Goal: Task Accomplishment & Management: Manage account settings

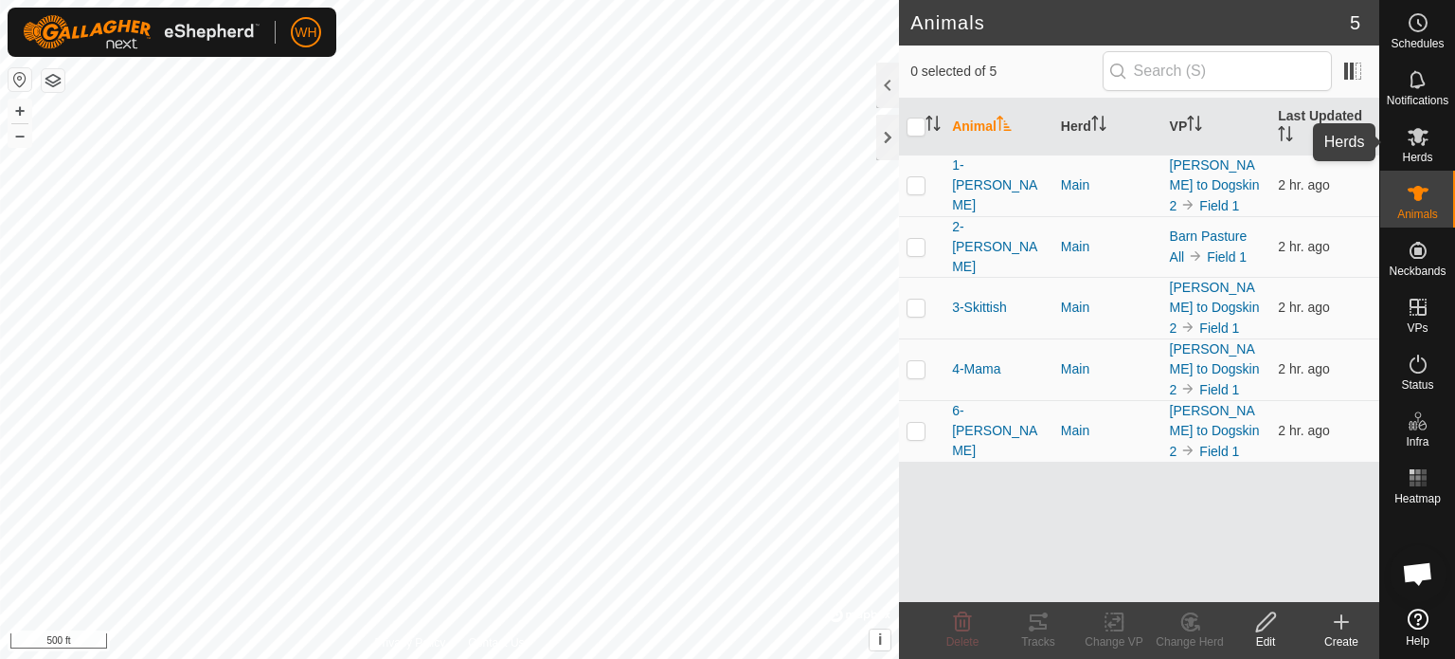
click at [1420, 149] on es-mob-svg-icon at bounding box center [1418, 136] width 34 height 30
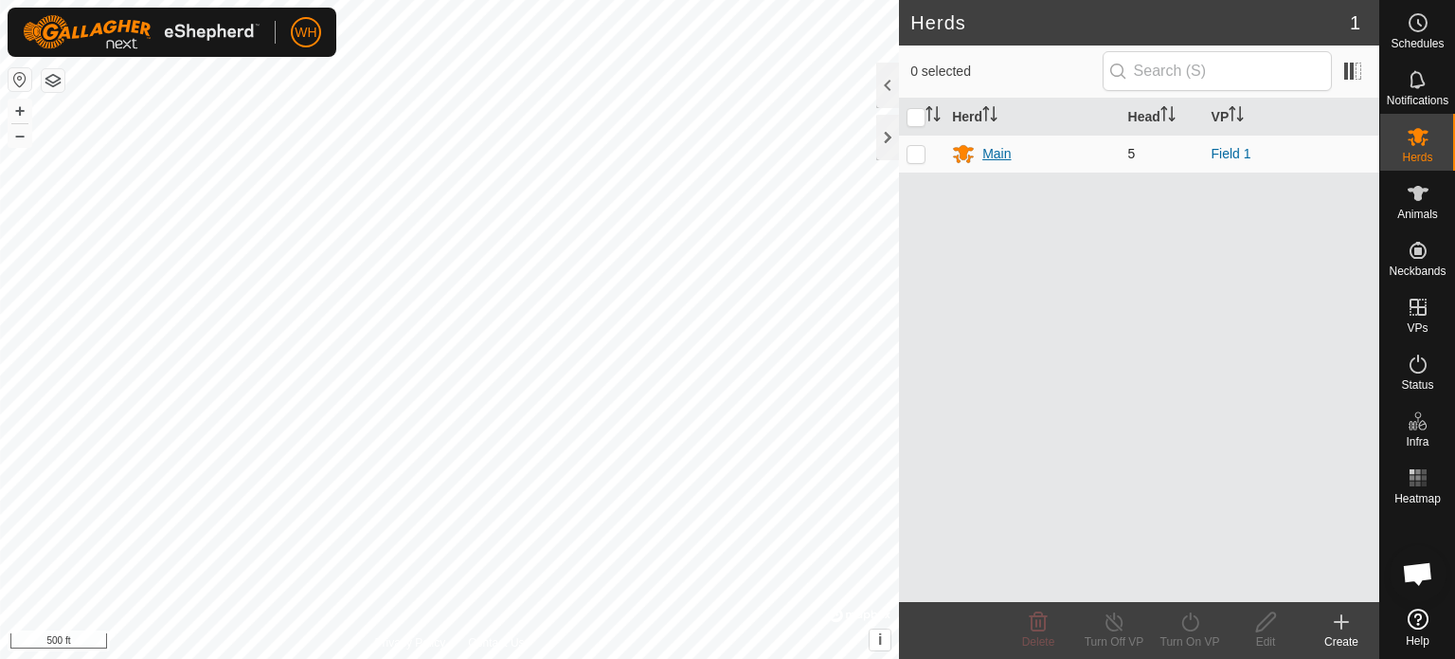
click at [995, 146] on div "Main" at bounding box center [997, 154] width 28 height 20
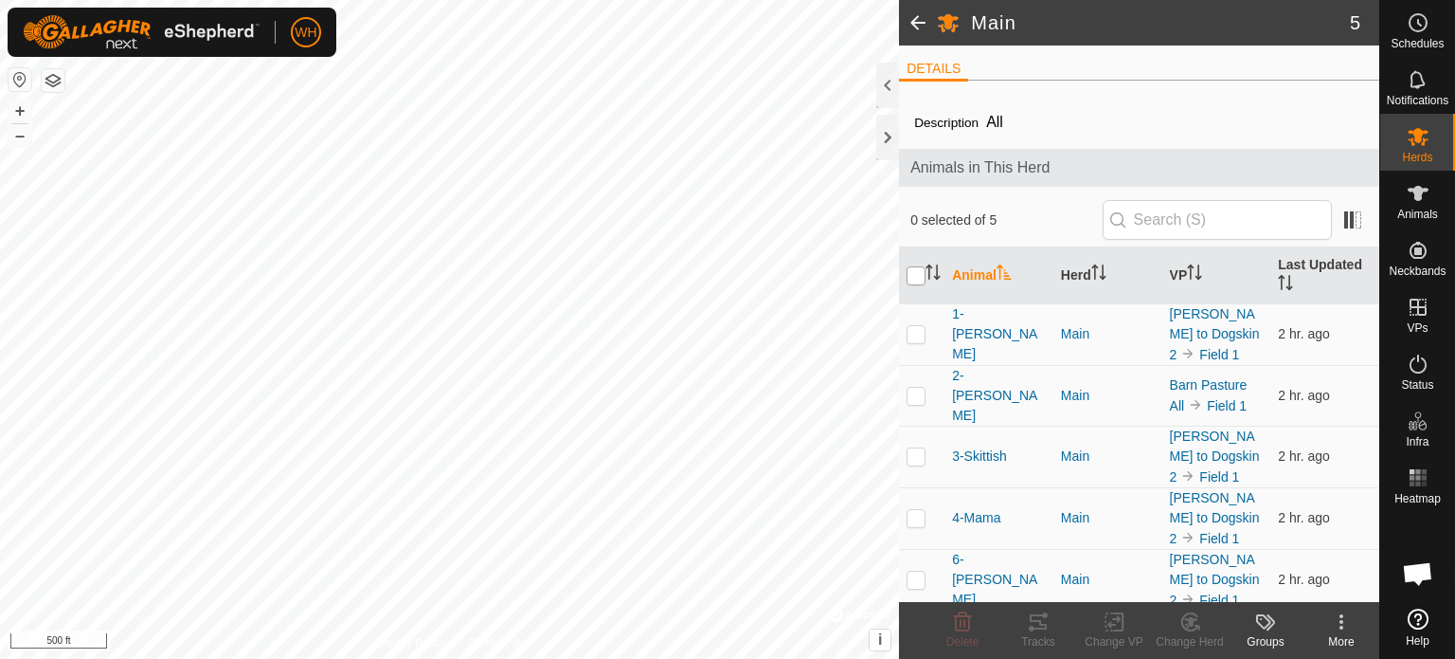
click at [914, 274] on input "checkbox" at bounding box center [916, 275] width 19 height 19
checkbox input "true"
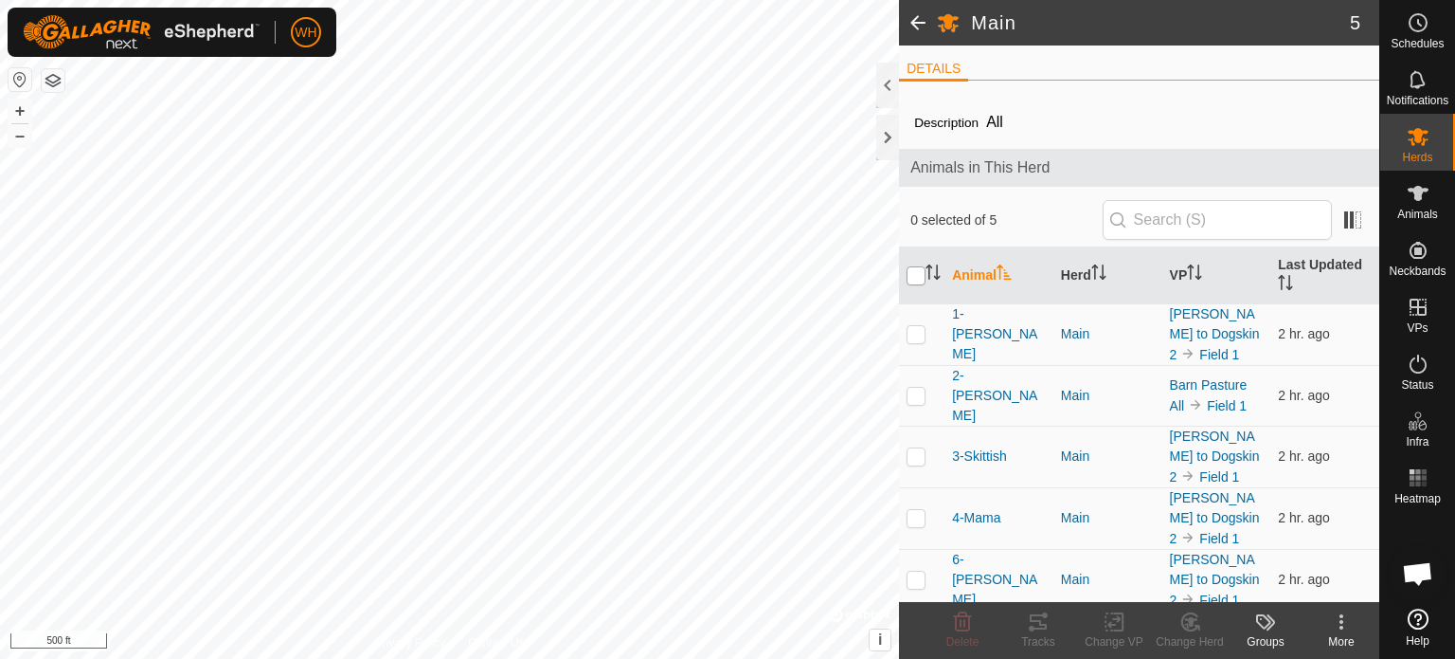
checkbox input "true"
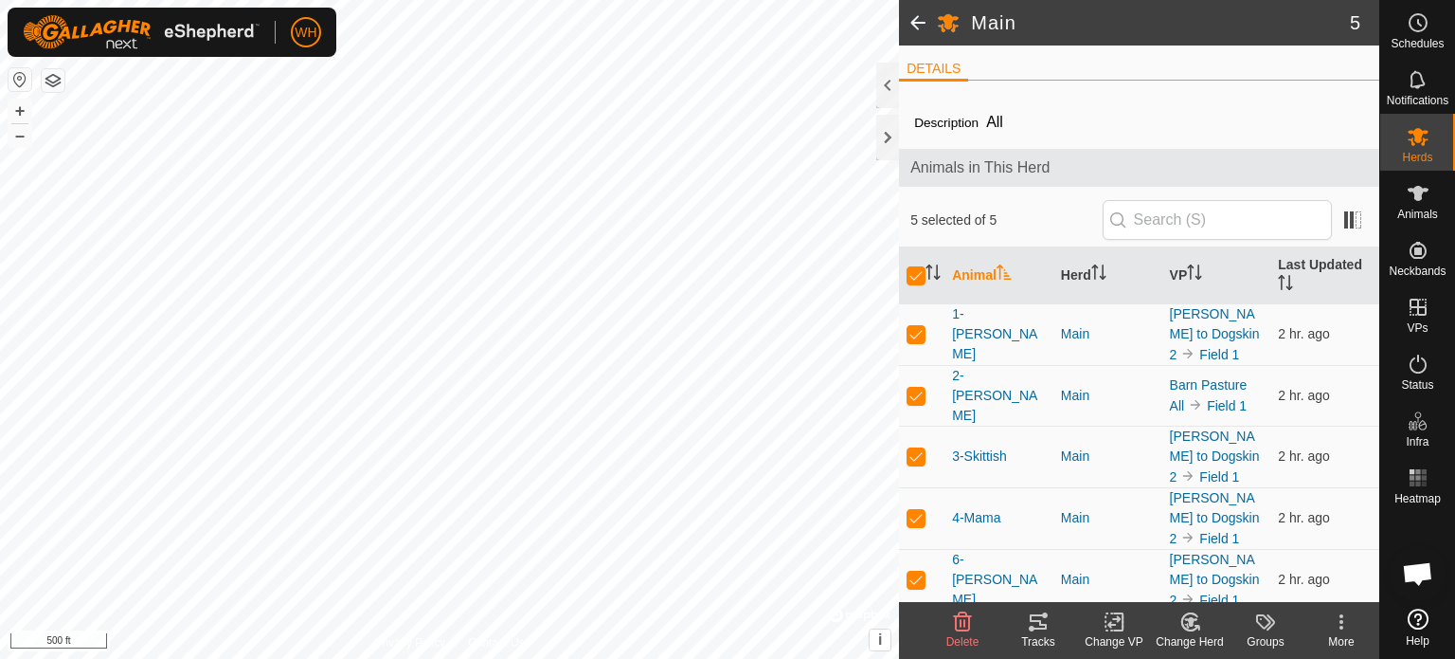
click at [1114, 624] on icon at bounding box center [1114, 622] width 13 height 12
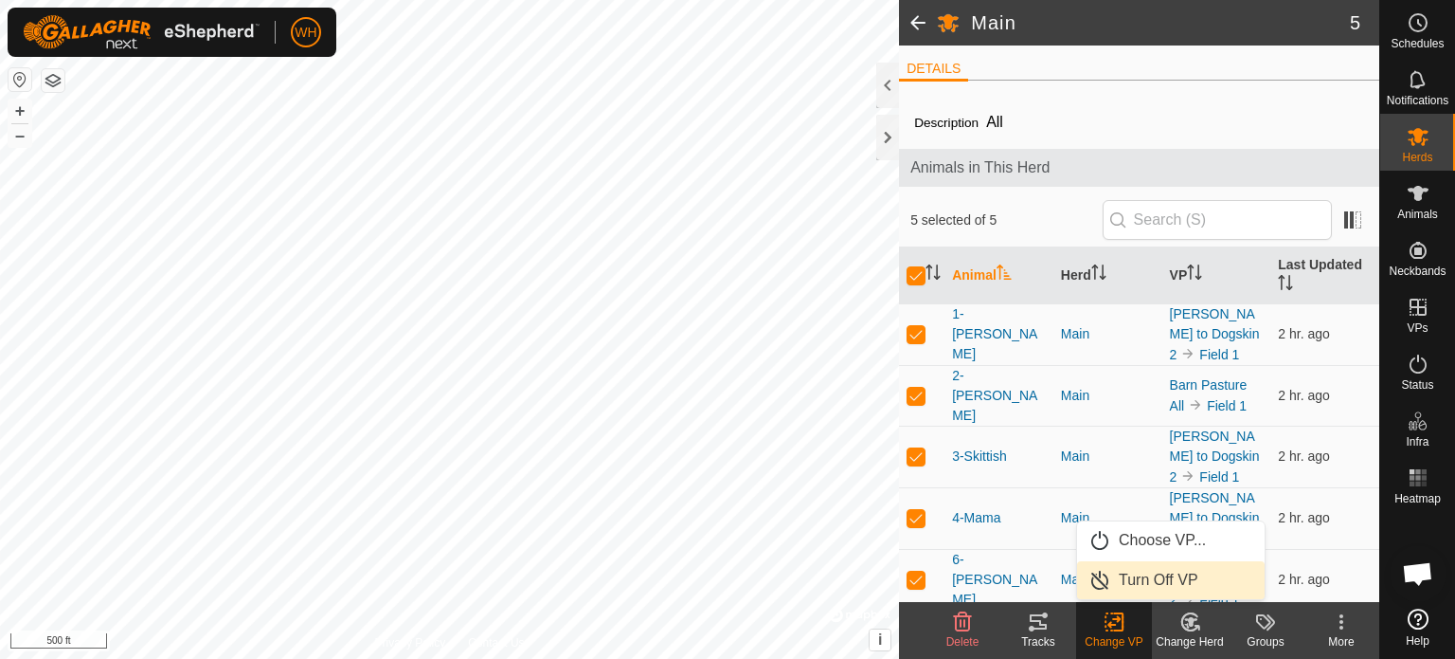
click at [1141, 581] on link "Turn Off VP" at bounding box center [1171, 580] width 188 height 38
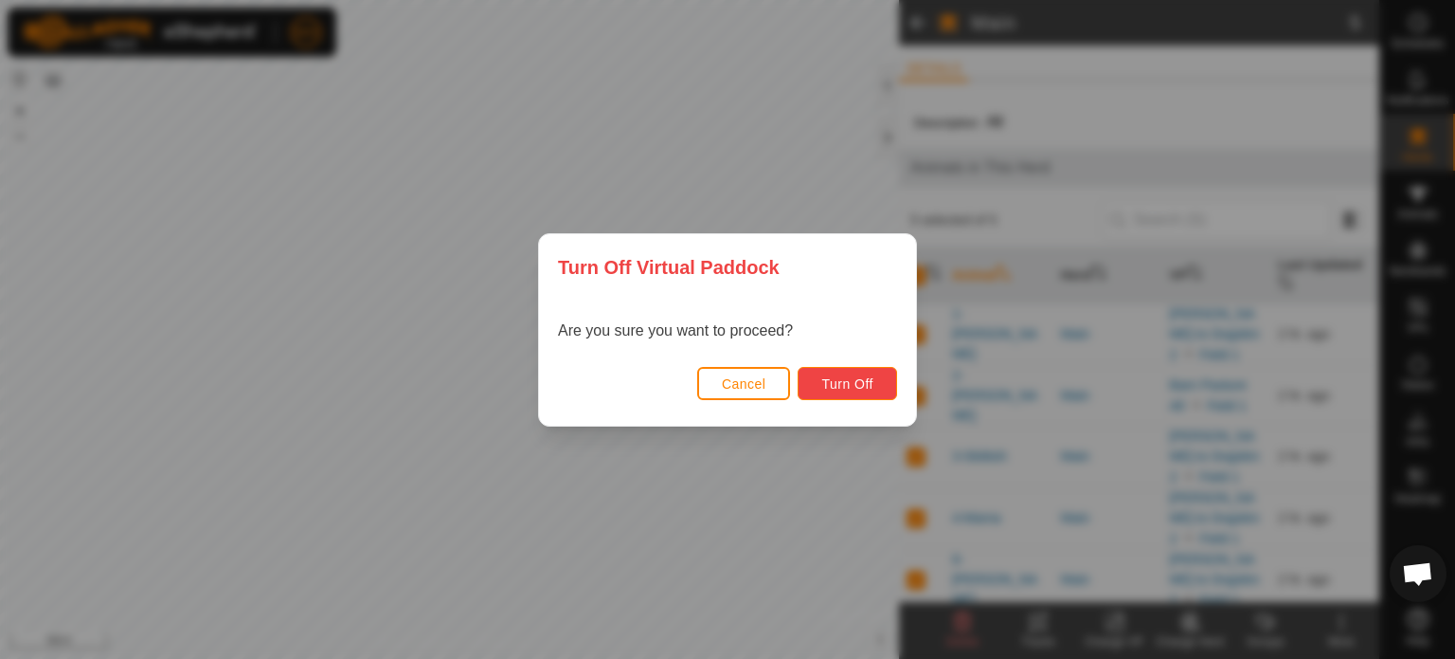
click at [844, 379] on span "Turn Off" at bounding box center [847, 383] width 52 height 15
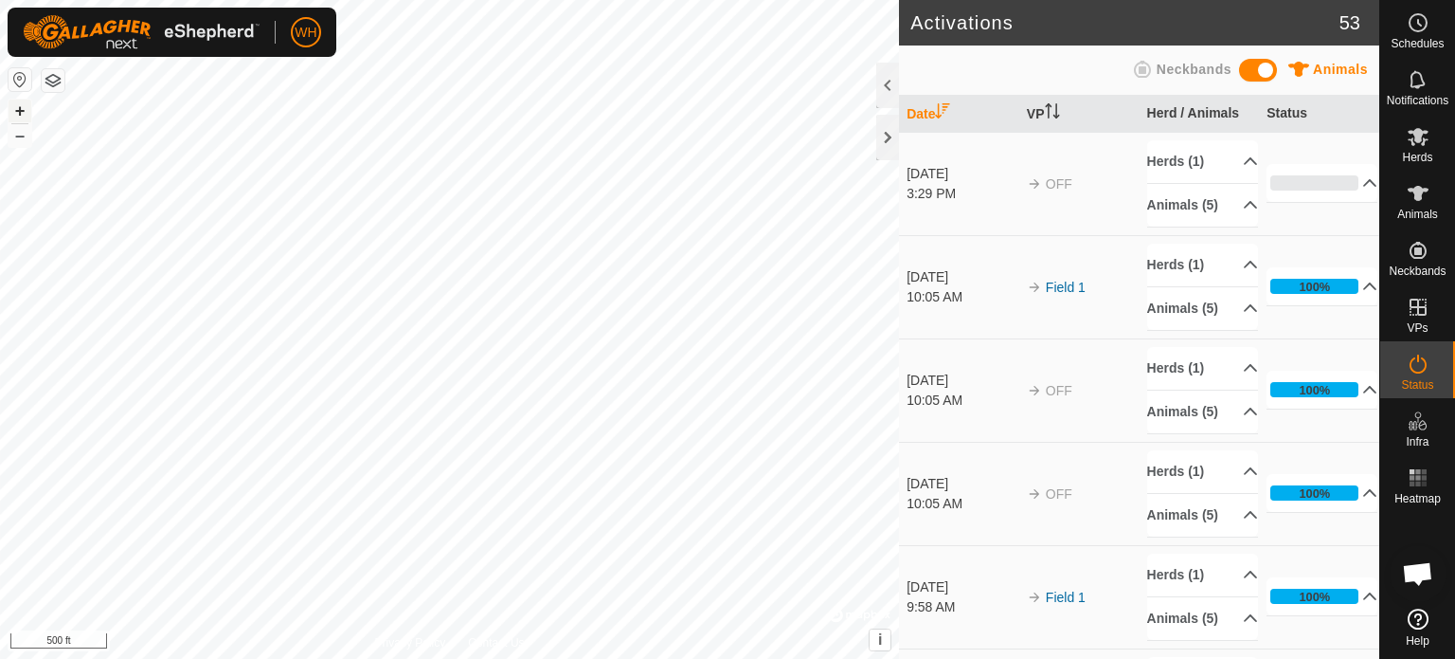
click at [19, 101] on button "+" at bounding box center [20, 110] width 23 height 23
click at [19, 109] on button "+" at bounding box center [20, 110] width 23 height 23
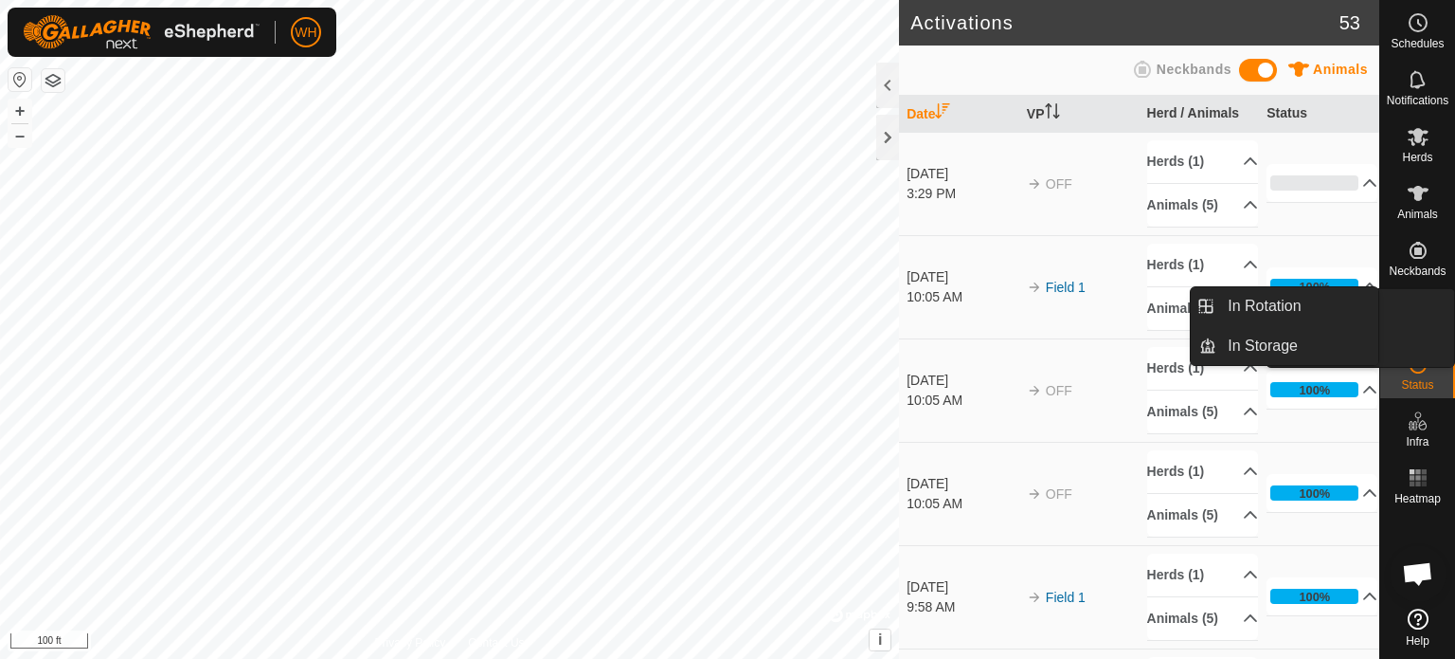
click at [1411, 329] on span "VPs" at bounding box center [1417, 327] width 21 height 11
click at [1311, 300] on link "In Rotation" at bounding box center [1298, 306] width 162 height 38
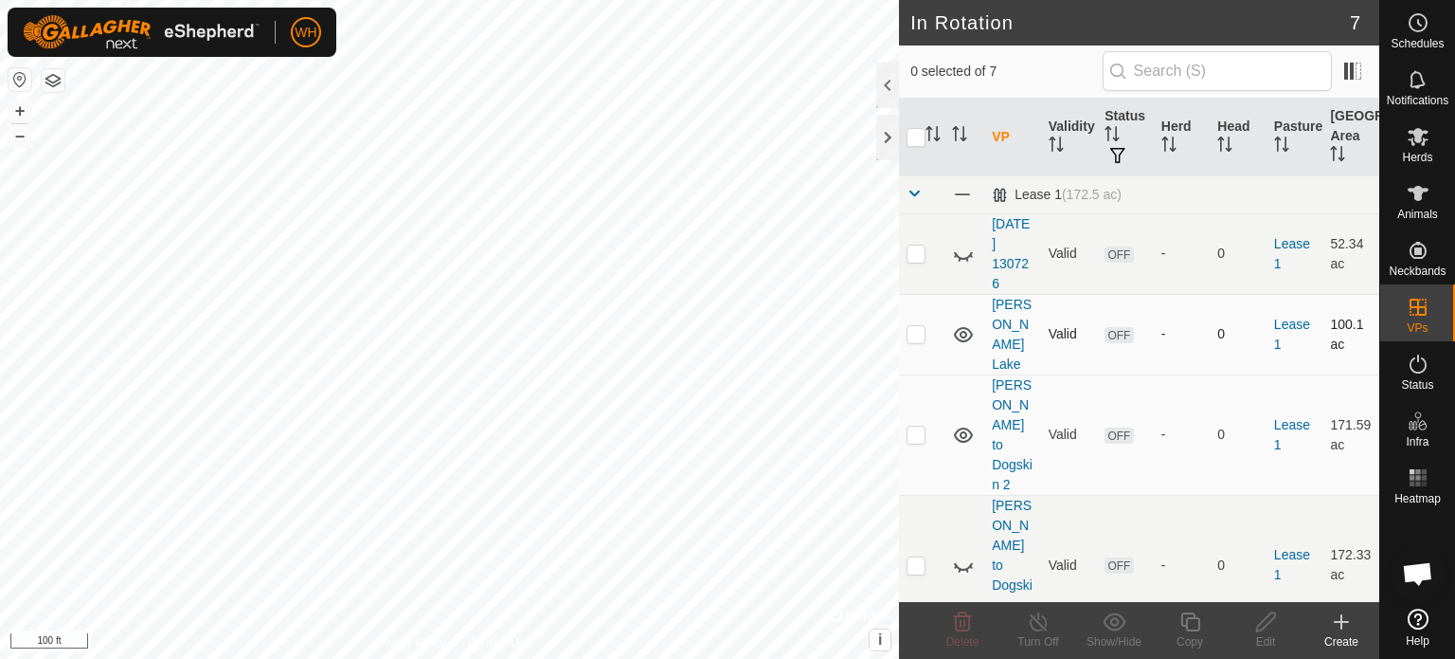
checkbox input "true"
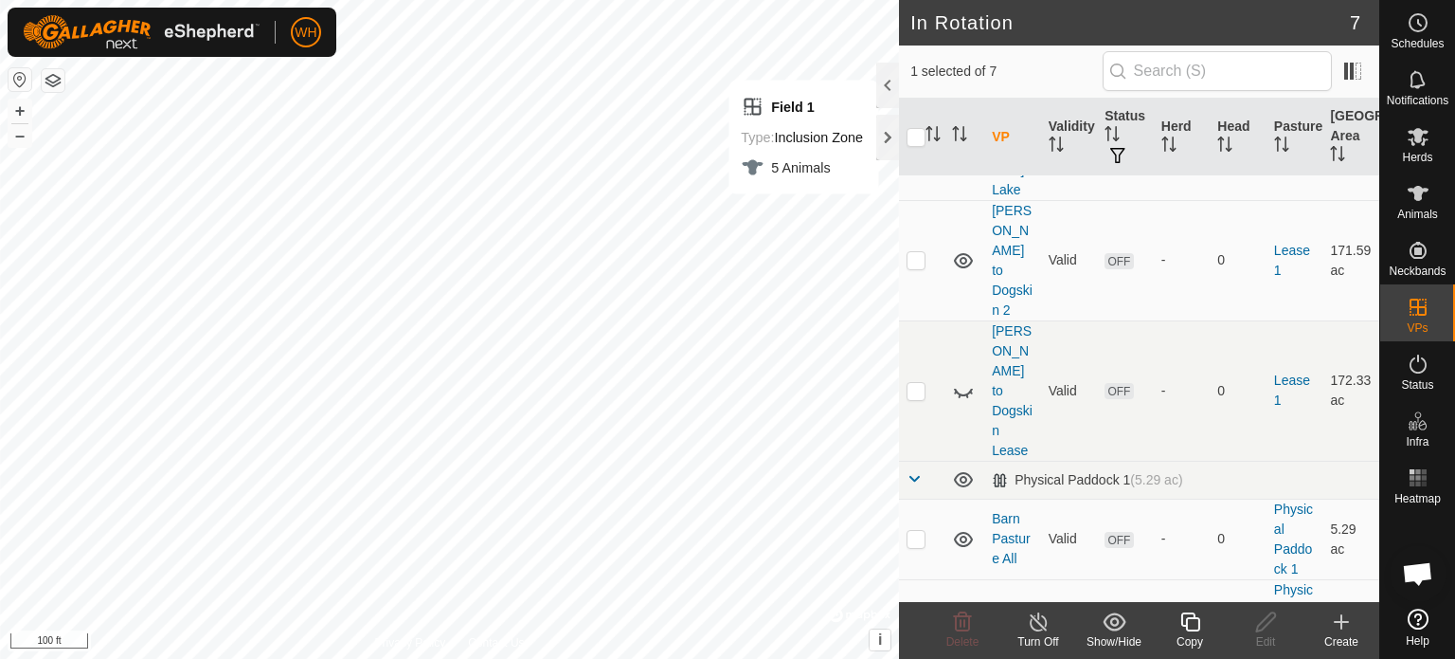
click at [1006, 611] on link "Field 1" at bounding box center [1012, 618] width 40 height 15
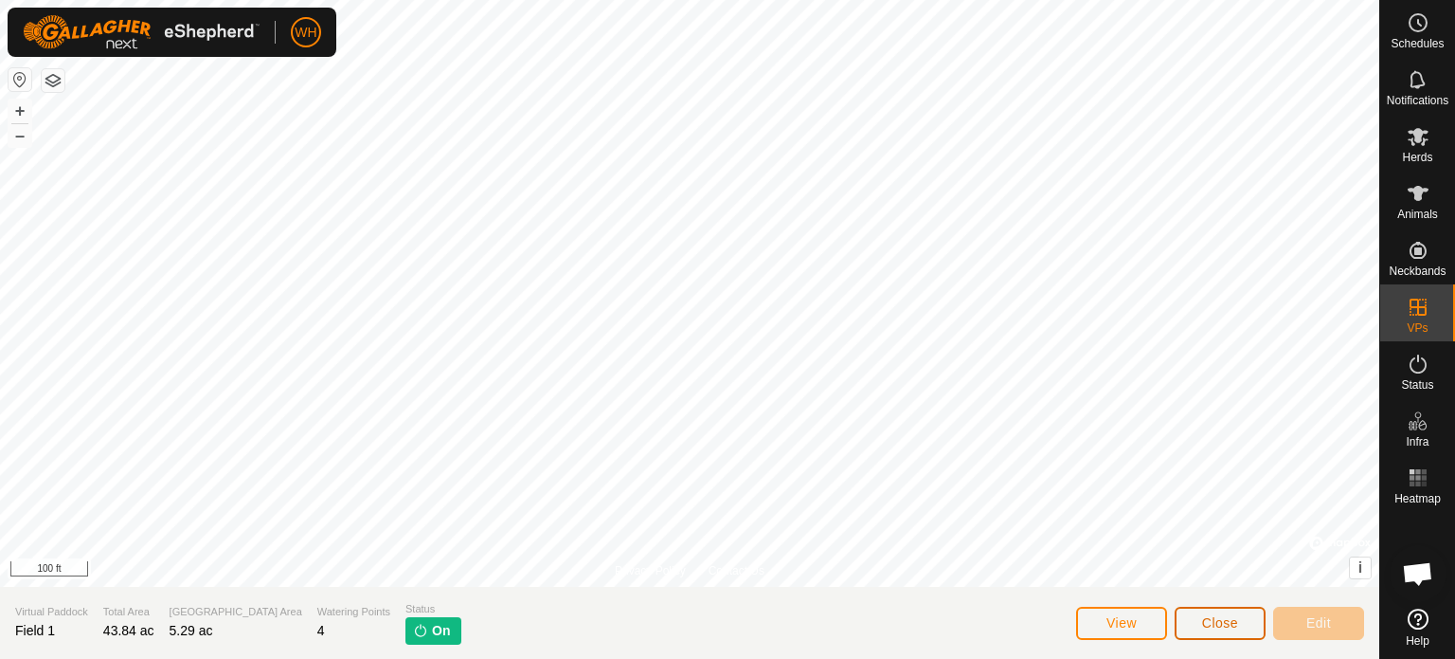
click at [1216, 624] on span "Close" at bounding box center [1220, 622] width 36 height 15
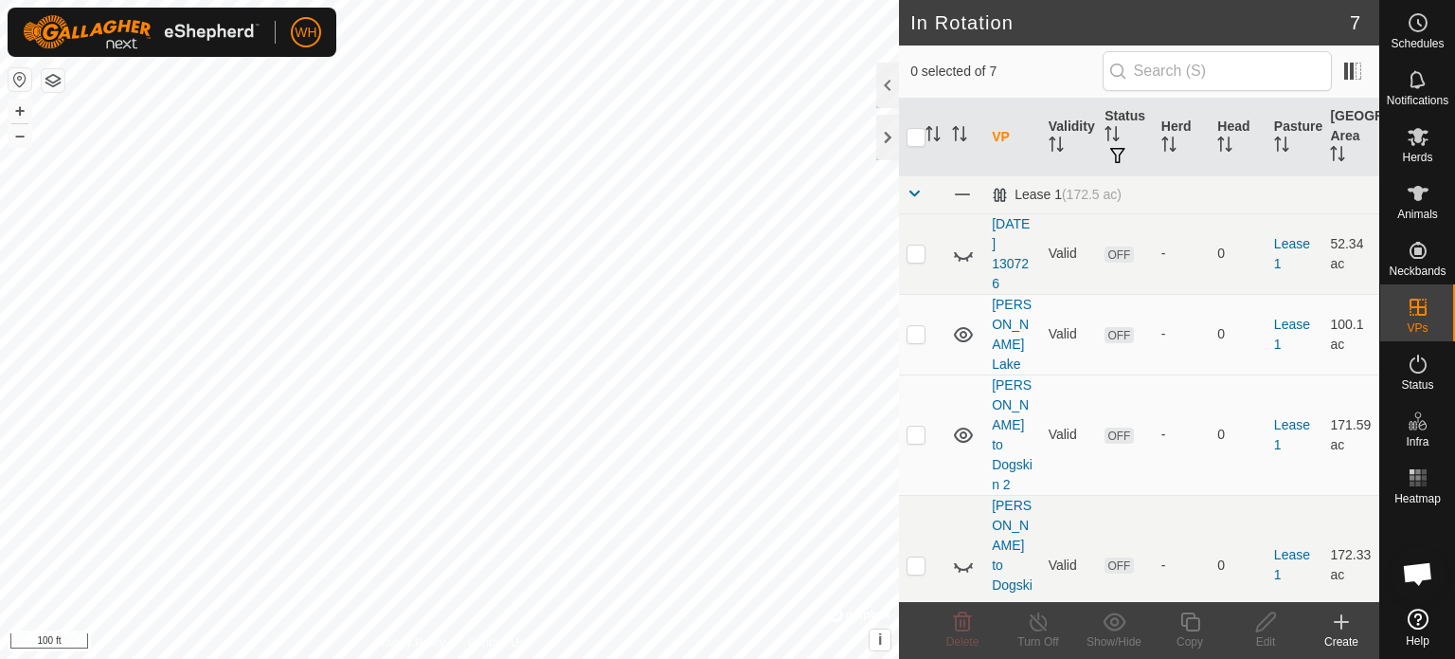
scroll to position [191, 0]
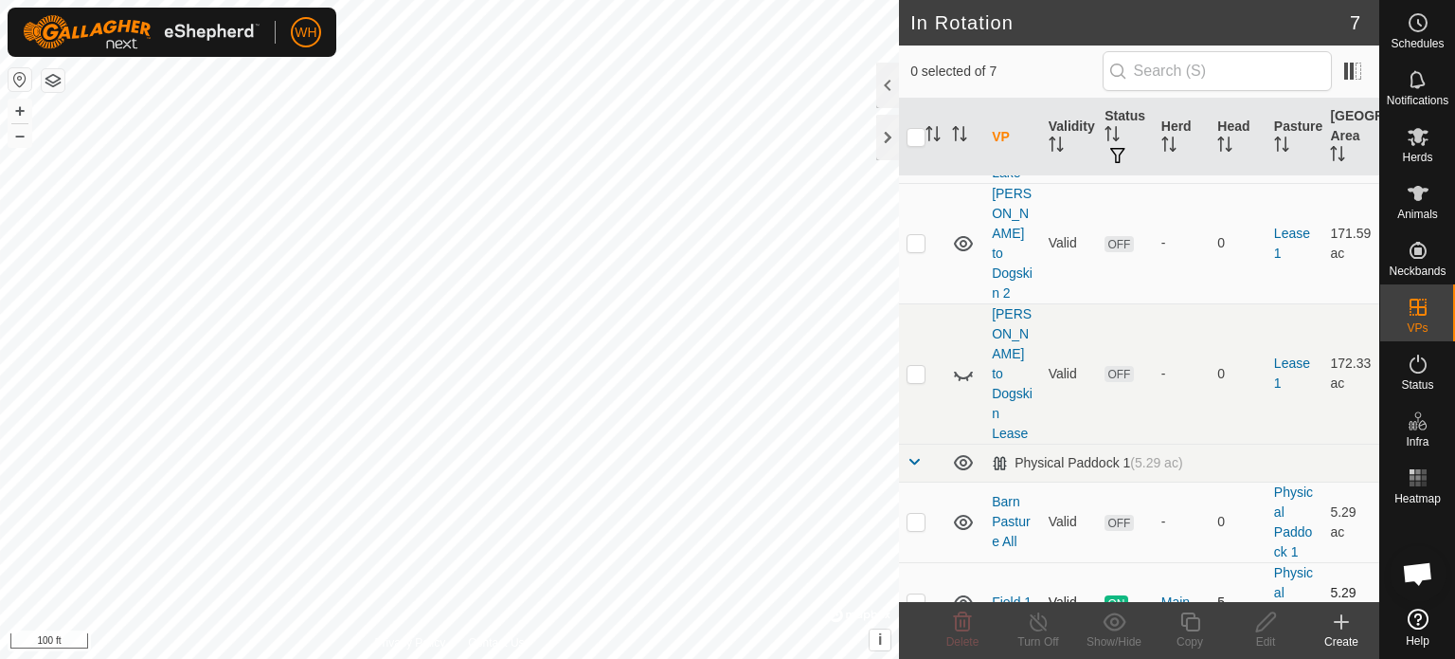
click at [916, 594] on p-checkbox at bounding box center [916, 601] width 19 height 15
checkbox input "true"
click at [1044, 634] on div "Turn Off" at bounding box center [1039, 641] width 76 height 17
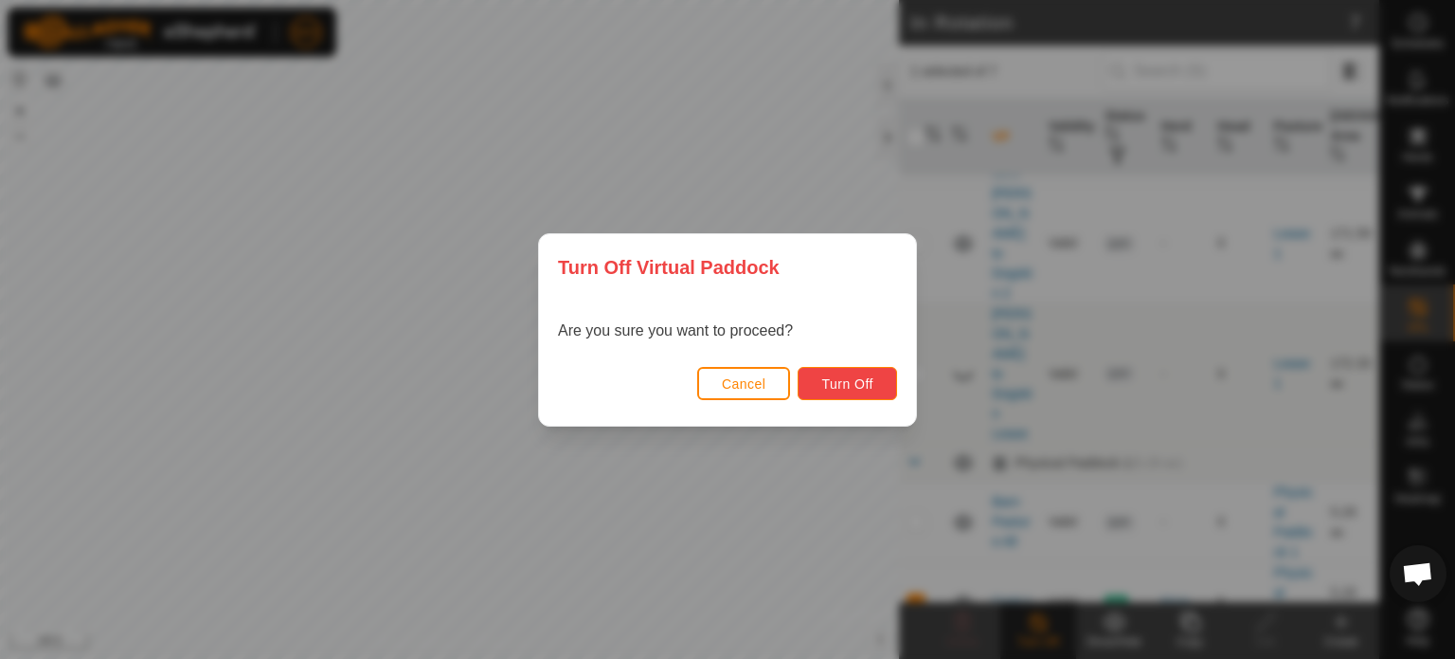
click at [852, 383] on span "Turn Off" at bounding box center [847, 383] width 52 height 15
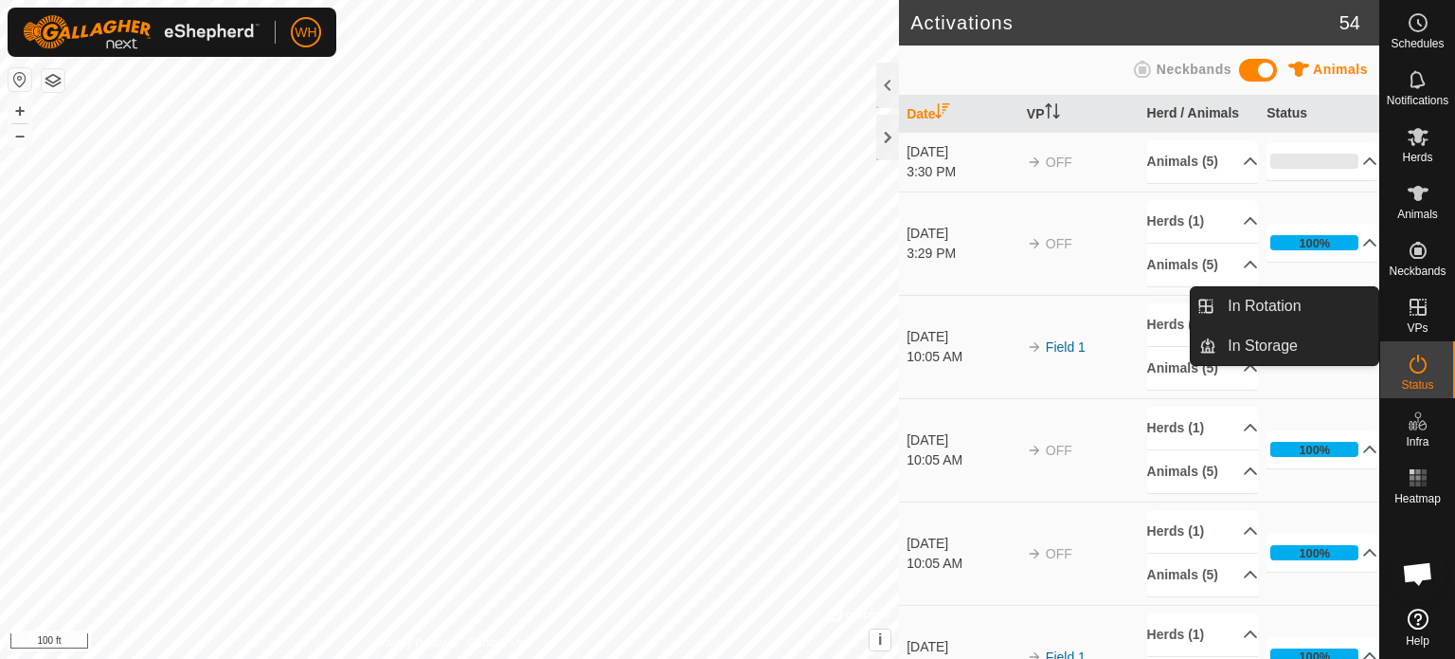
drag, startPoint x: 1422, startPoint y: 334, endPoint x: 1418, endPoint y: 307, distance: 26.8
click at [1418, 307] on icon at bounding box center [1418, 306] width 17 height 17
click at [1286, 307] on link "In Rotation" at bounding box center [1298, 306] width 162 height 38
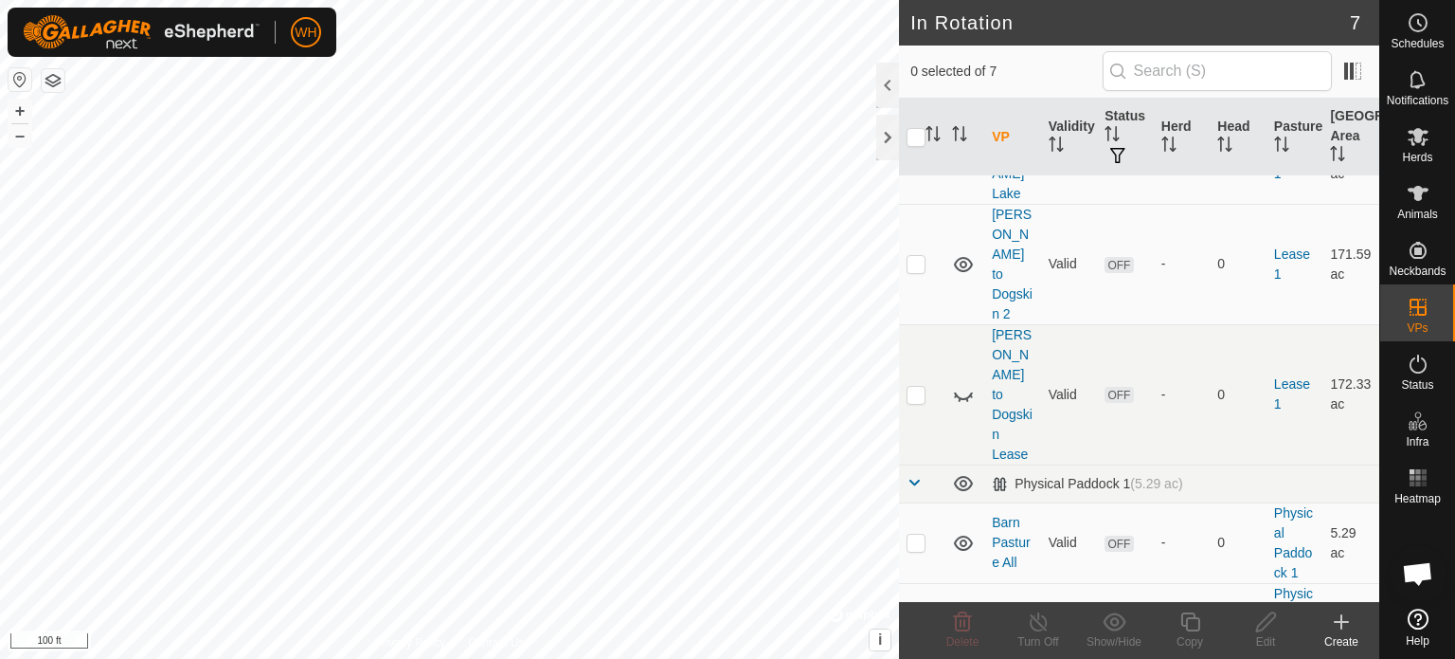
scroll to position [191, 0]
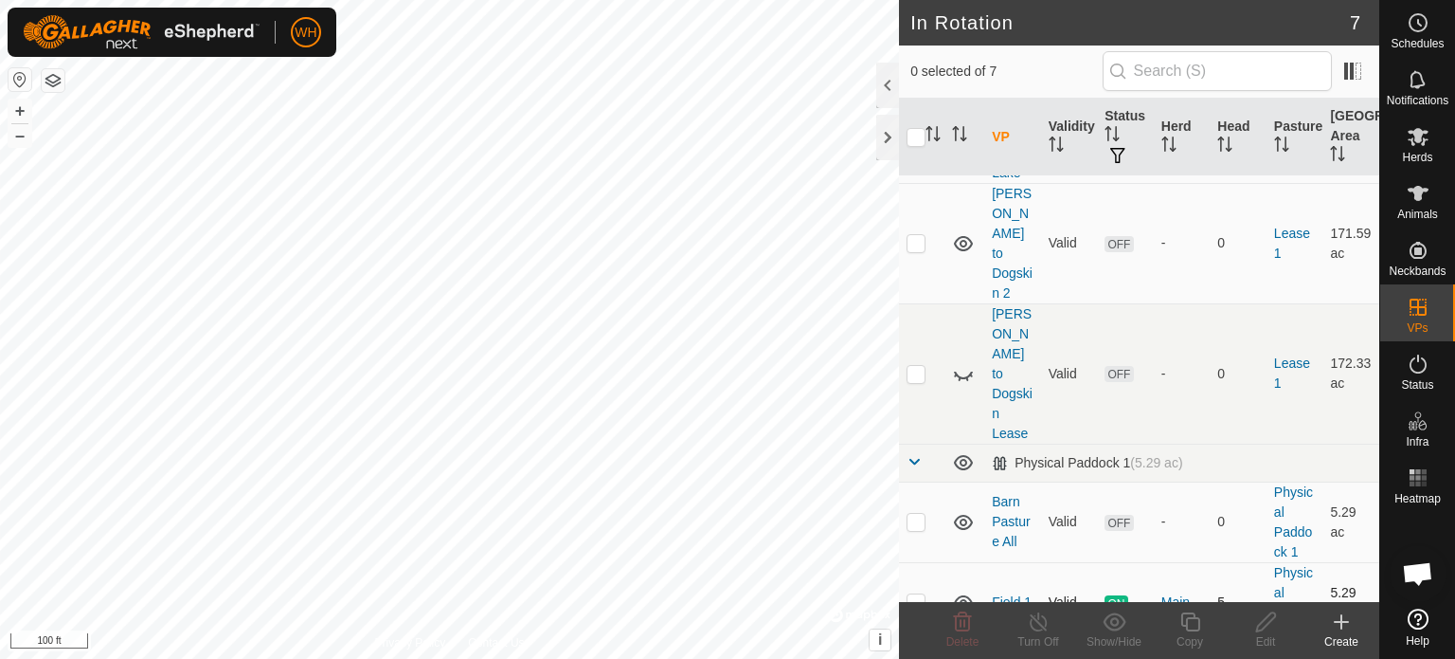
click at [1015, 594] on link "Field 1" at bounding box center [1012, 601] width 40 height 15
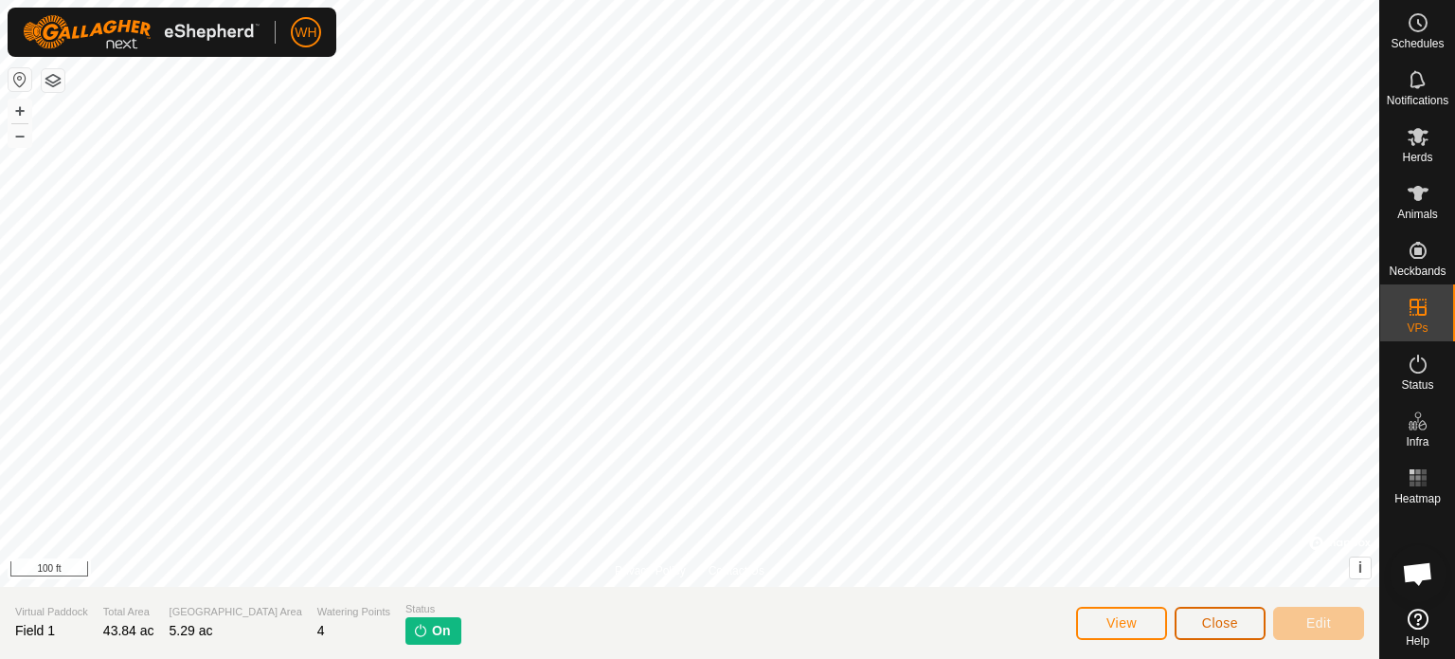
click at [1220, 628] on span "Close" at bounding box center [1220, 622] width 36 height 15
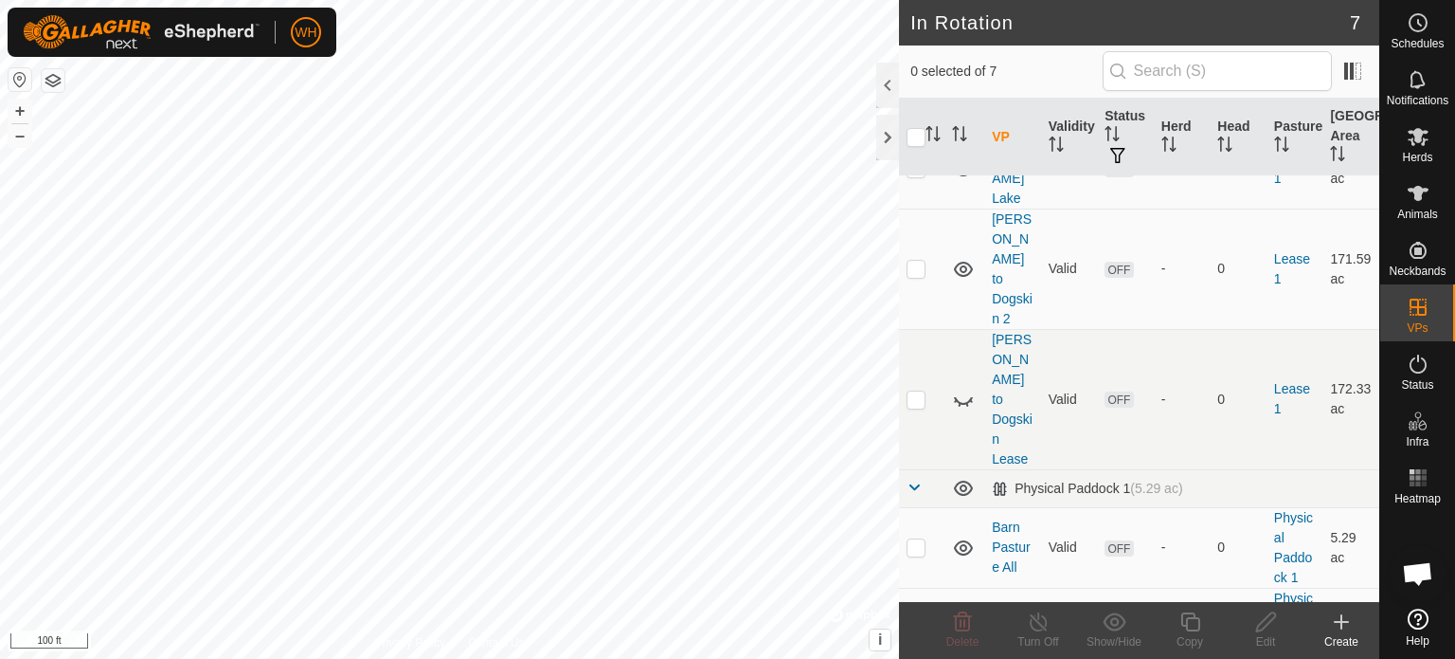
scroll to position [191, 0]
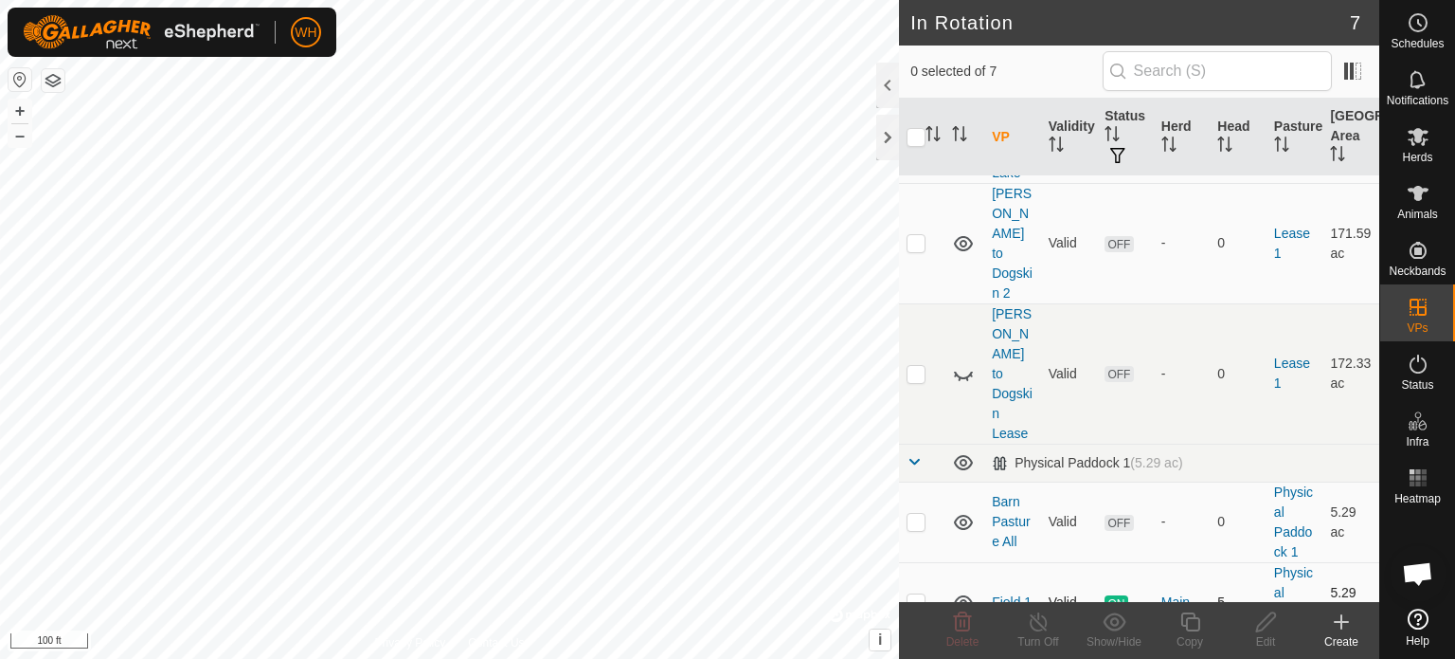
click at [1009, 594] on link "Field 1" at bounding box center [1012, 601] width 40 height 15
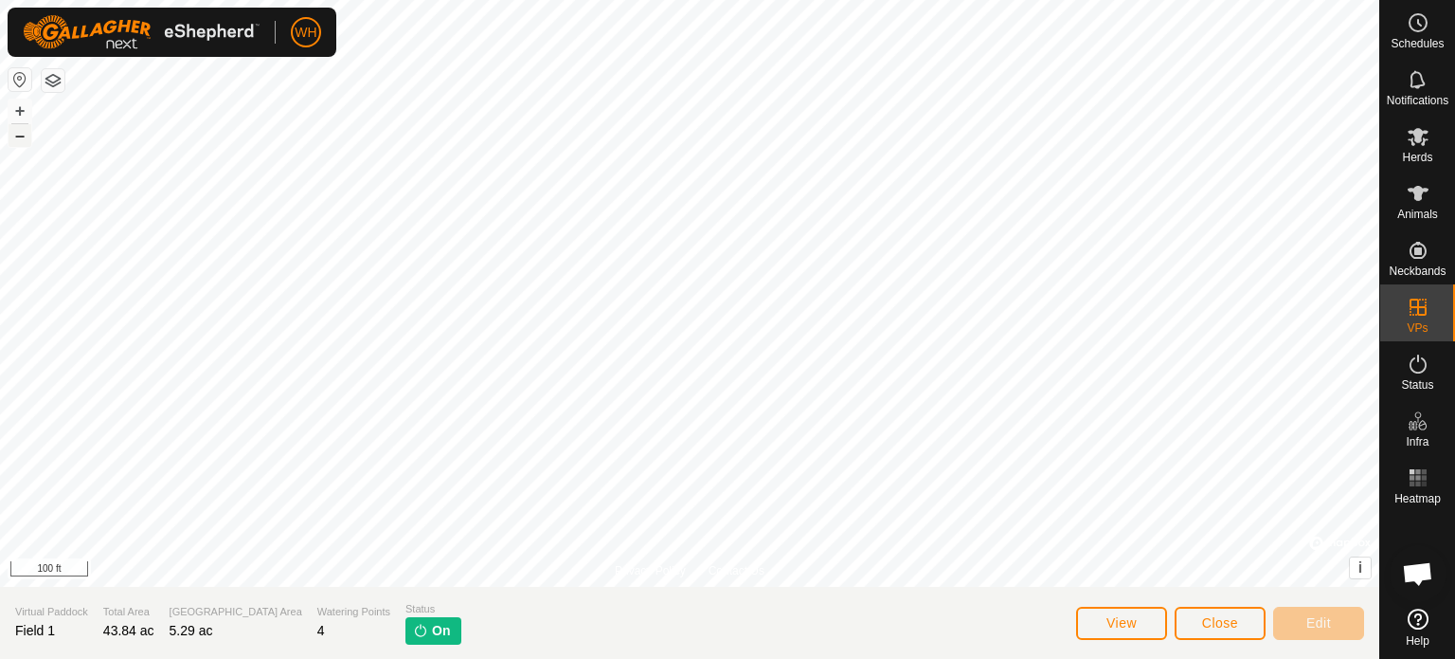
click at [26, 142] on button "–" at bounding box center [20, 135] width 23 height 23
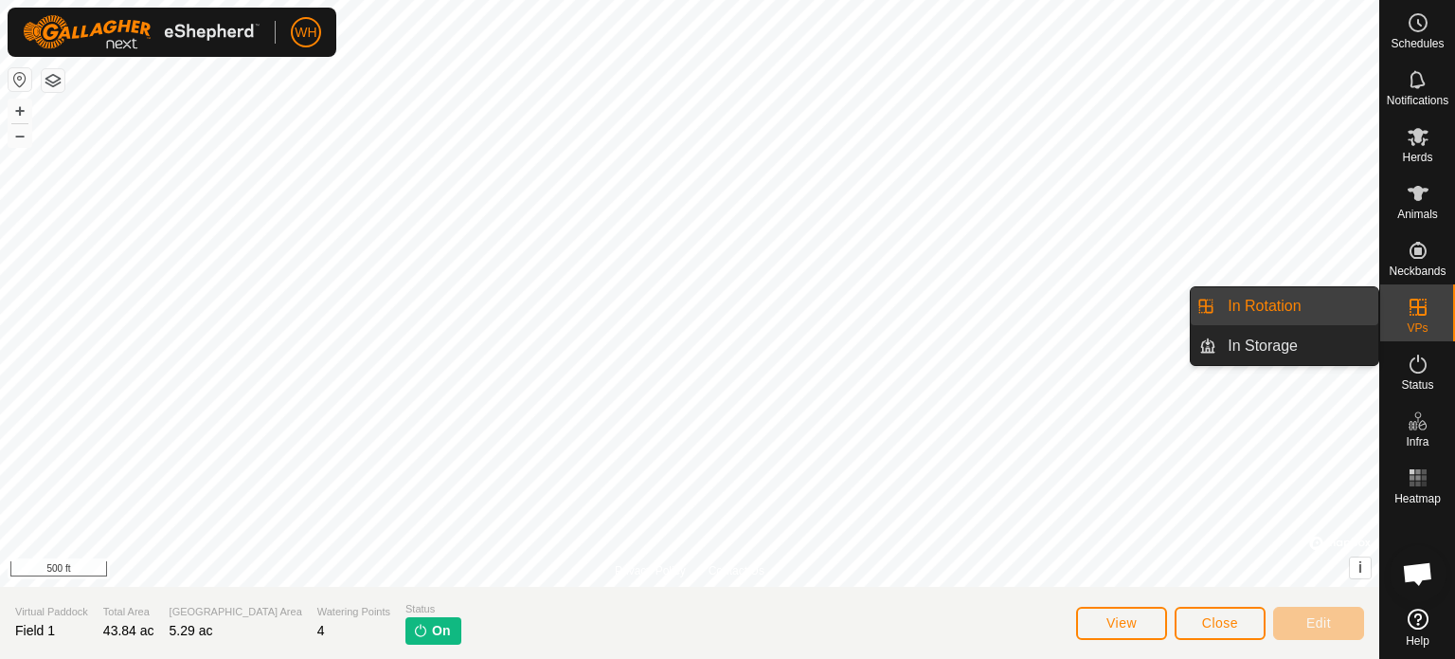
click at [1407, 330] on span "VPs" at bounding box center [1417, 327] width 21 height 11
click at [1311, 294] on link "In Rotation" at bounding box center [1298, 306] width 162 height 38
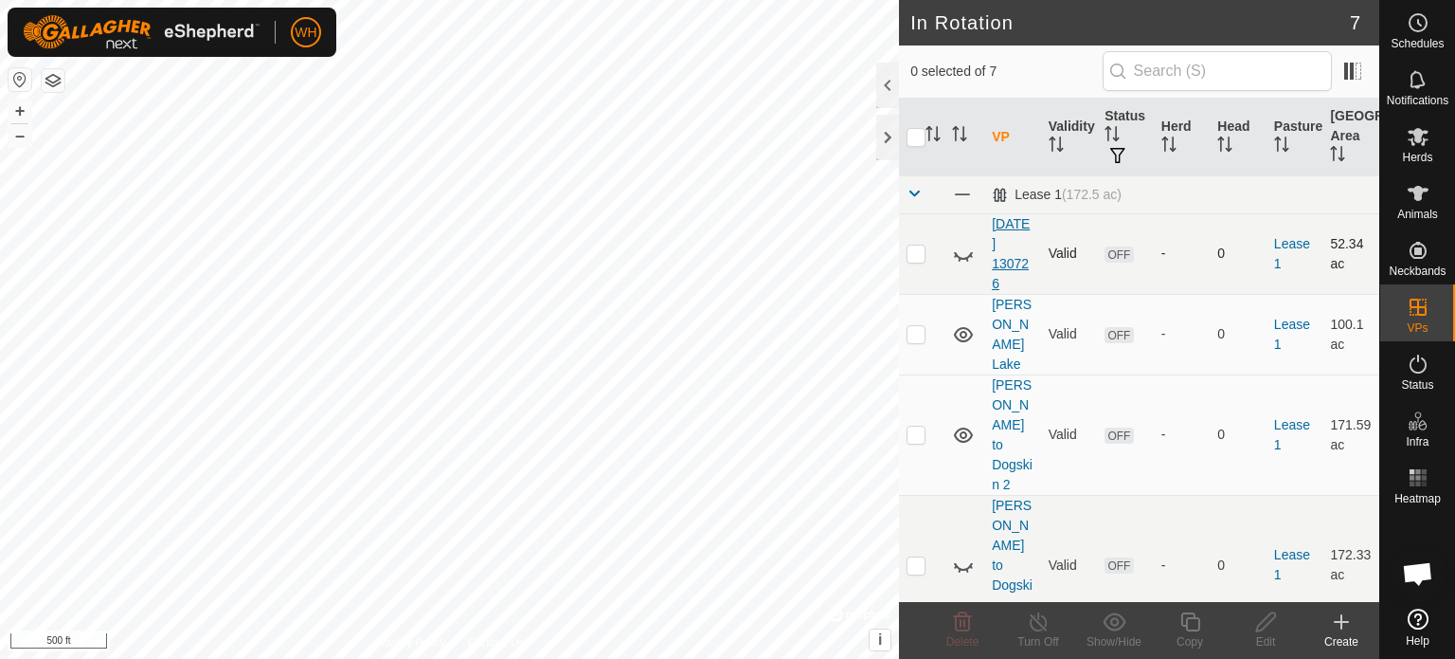
click at [1004, 257] on link "[DATE] 130726" at bounding box center [1011, 253] width 38 height 75
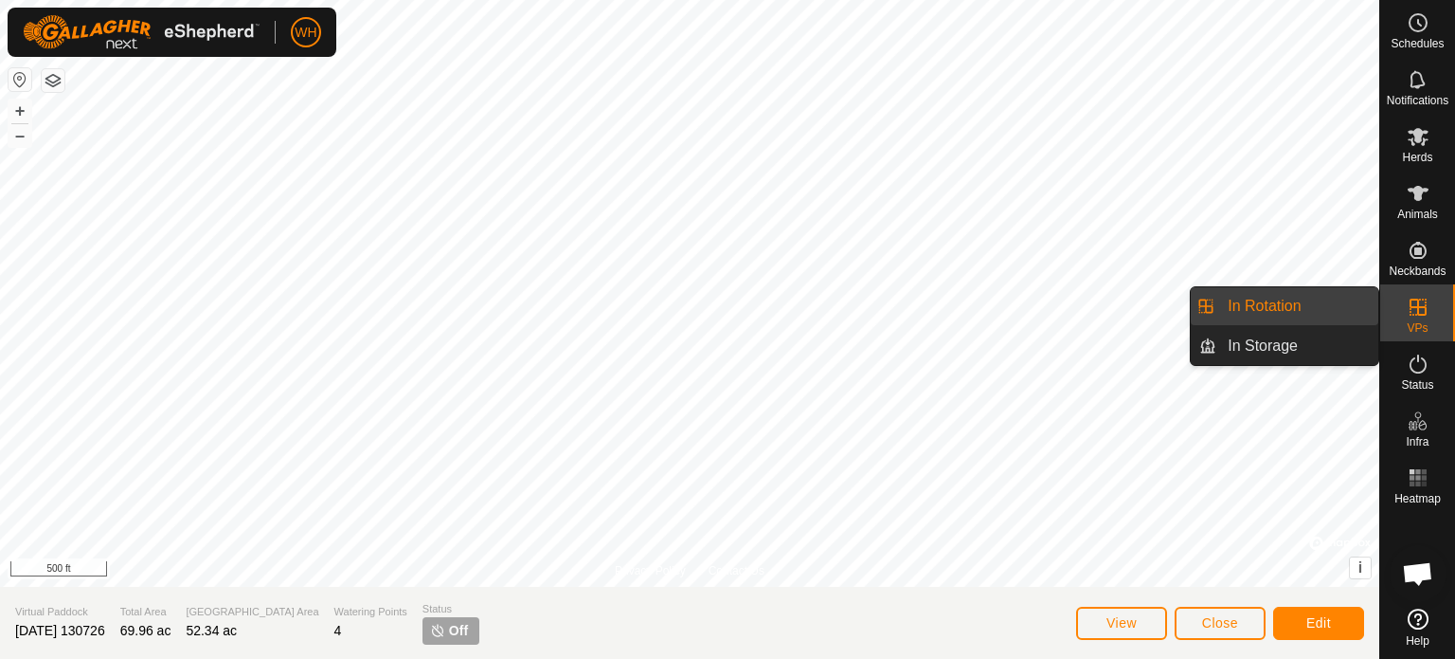
click at [1292, 314] on link "In Rotation" at bounding box center [1298, 306] width 162 height 38
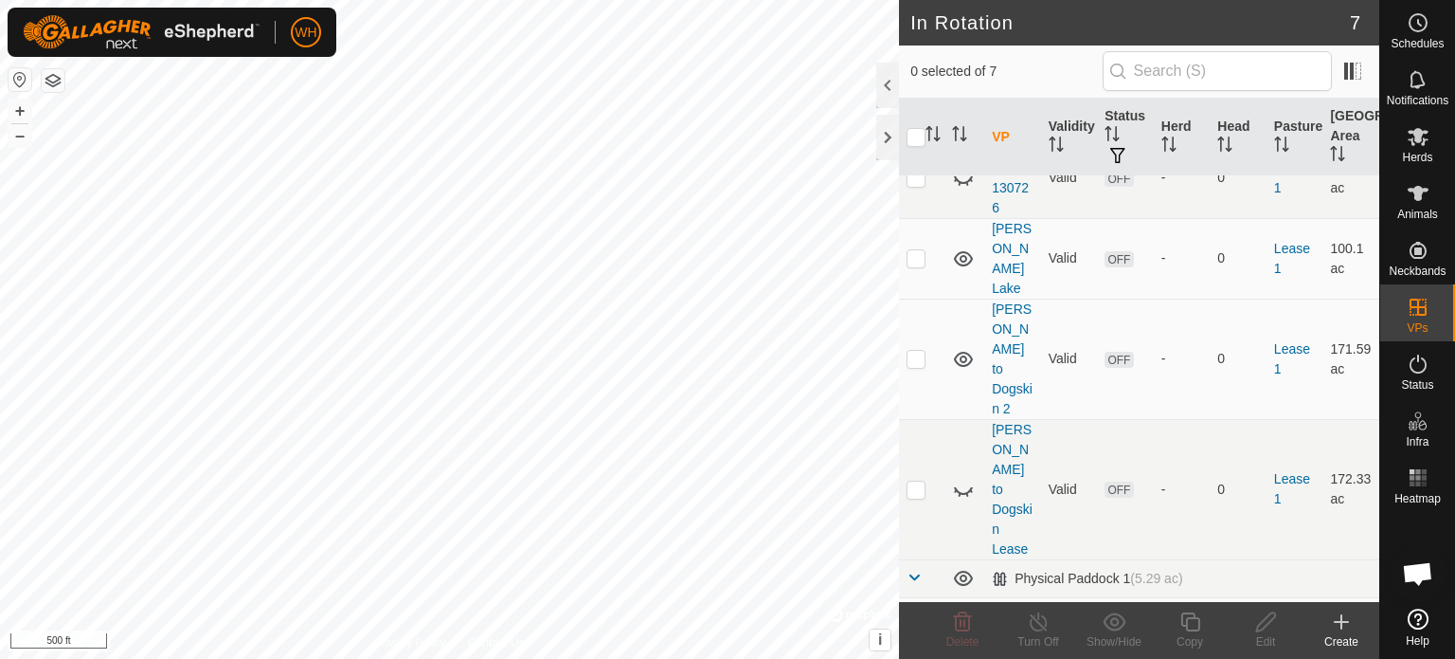
scroll to position [114, 0]
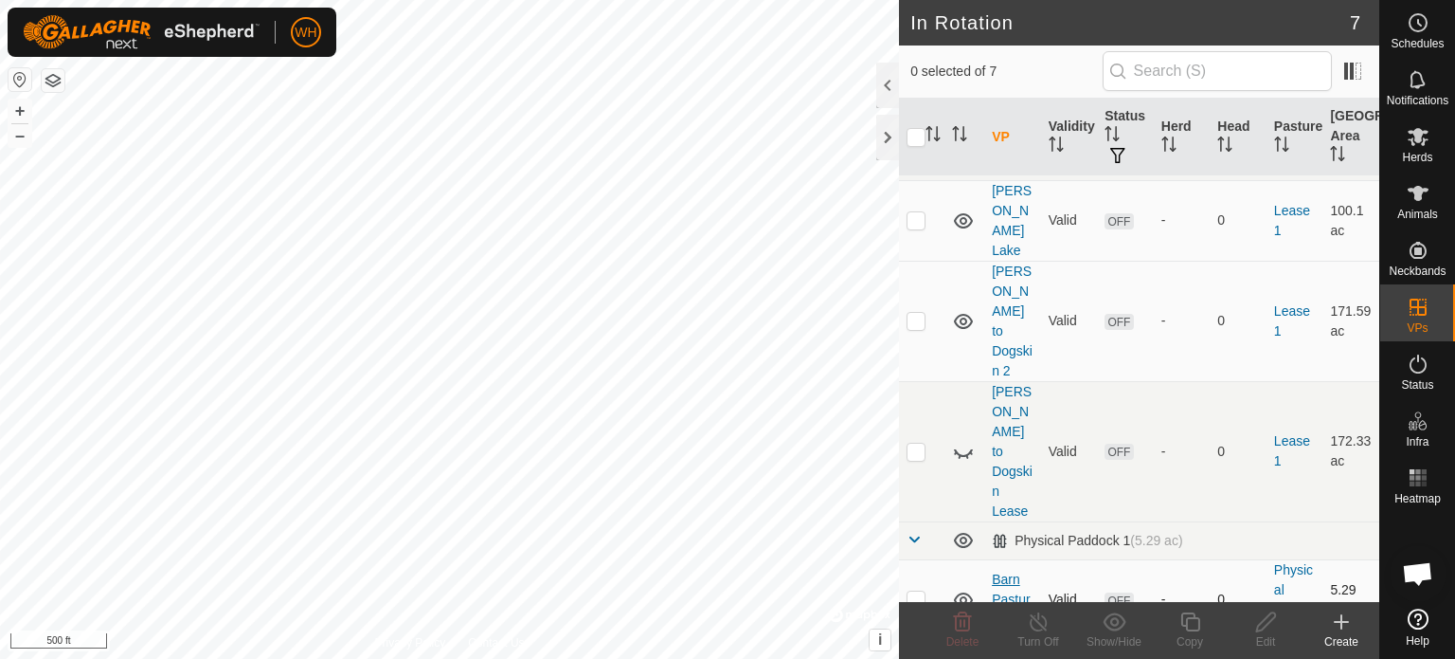
click at [1009, 571] on link "Barn Pasture All" at bounding box center [1011, 598] width 38 height 55
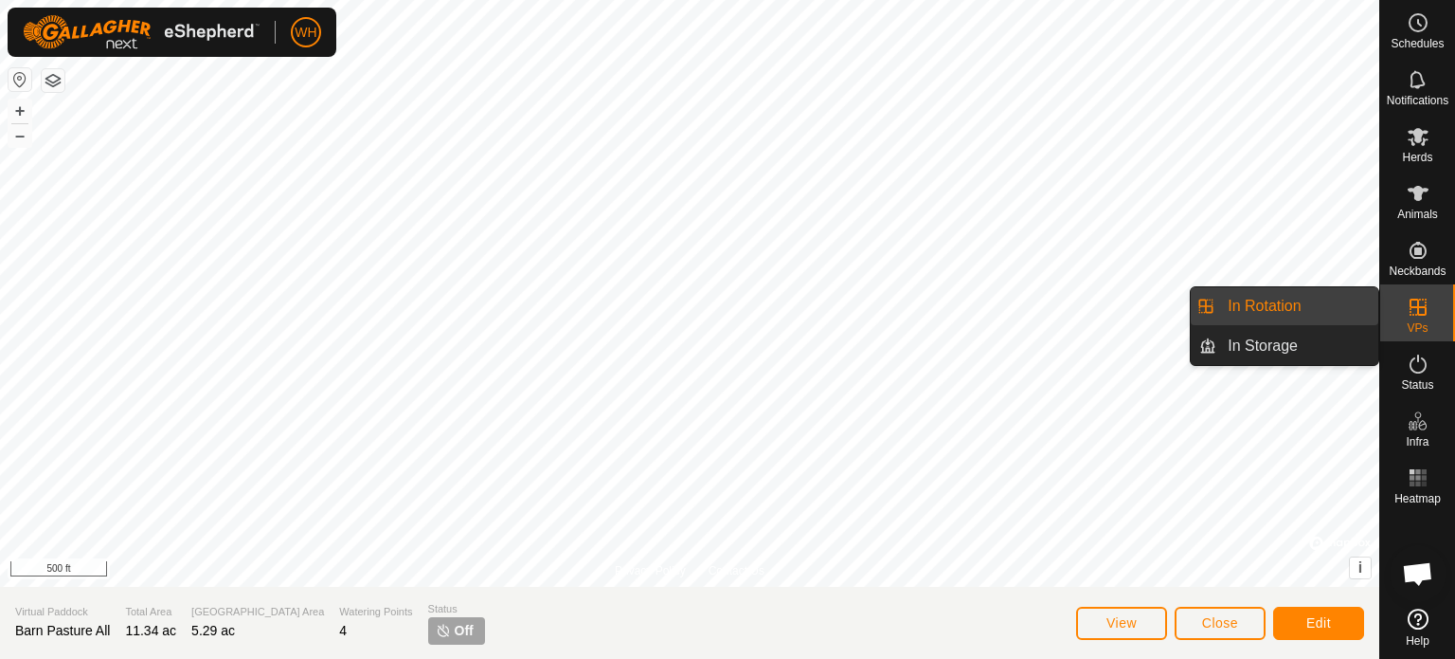
click at [1263, 304] on link "In Rotation" at bounding box center [1298, 306] width 162 height 38
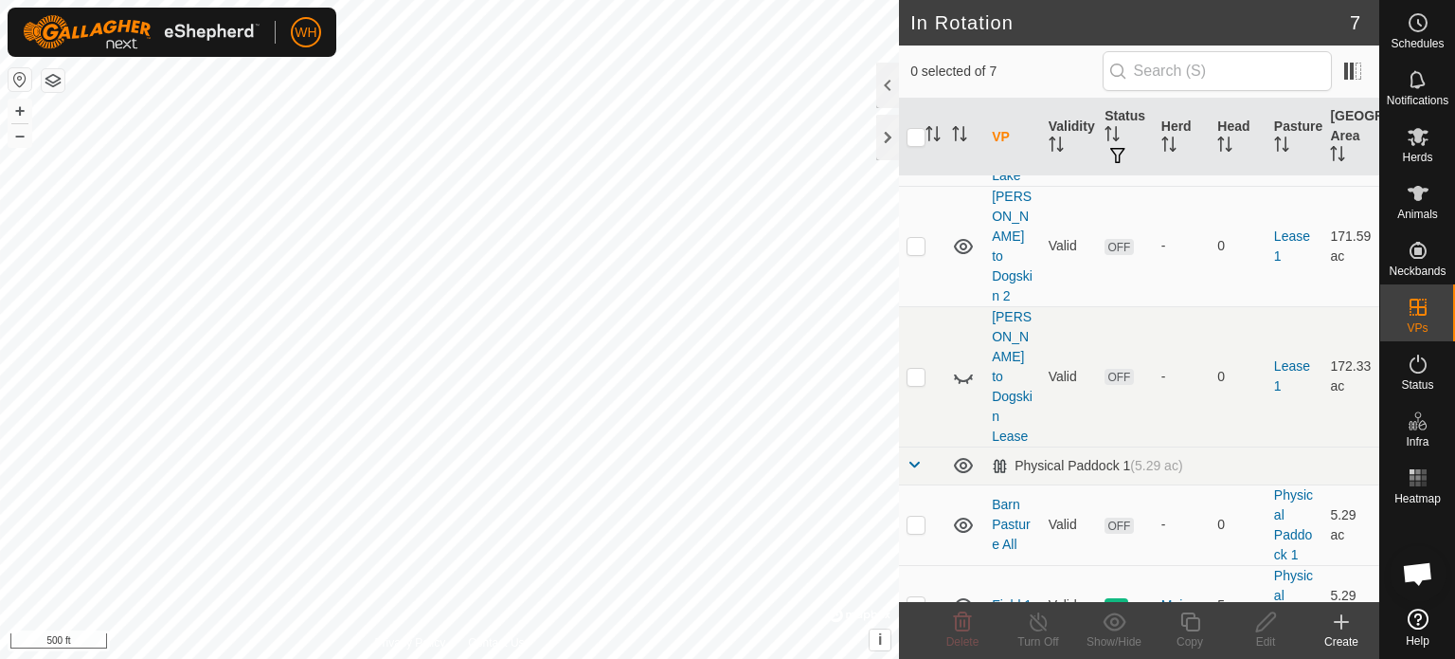
scroll to position [189, 0]
click at [1003, 596] on link "Field 1" at bounding box center [1012, 603] width 40 height 15
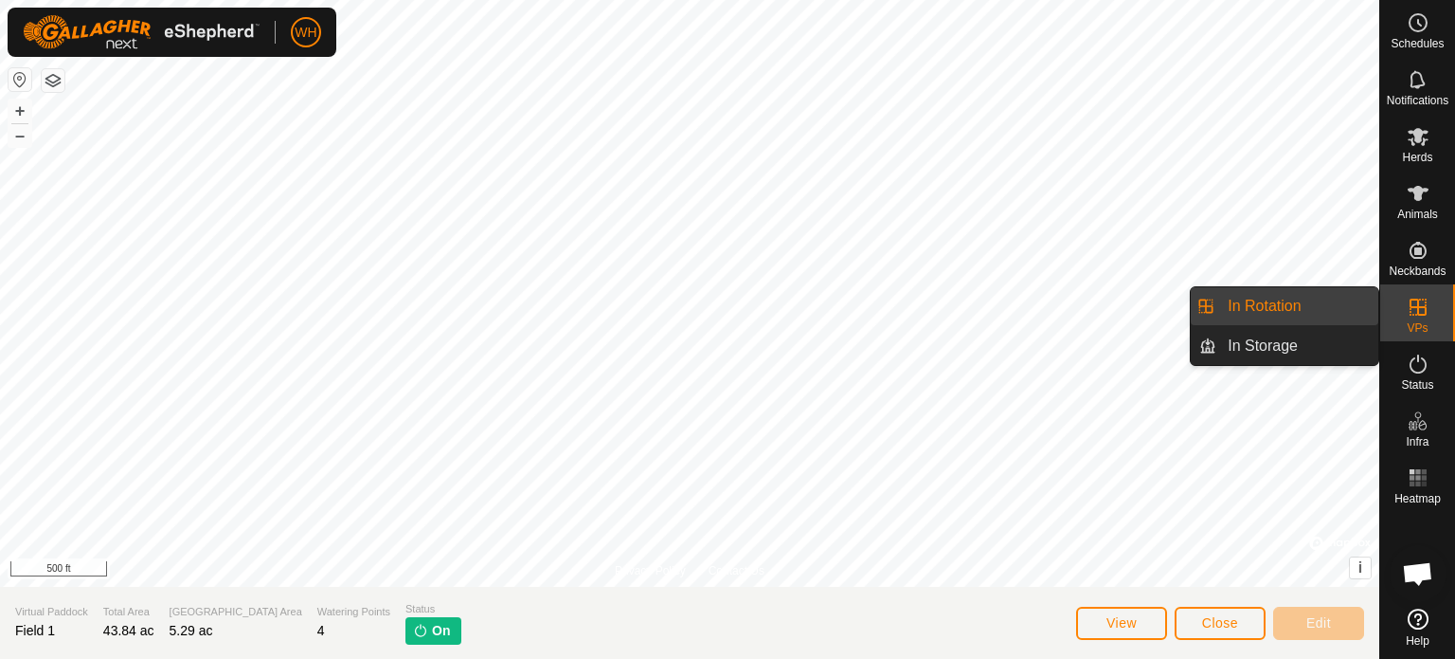
click at [1241, 302] on link "In Rotation" at bounding box center [1298, 306] width 162 height 38
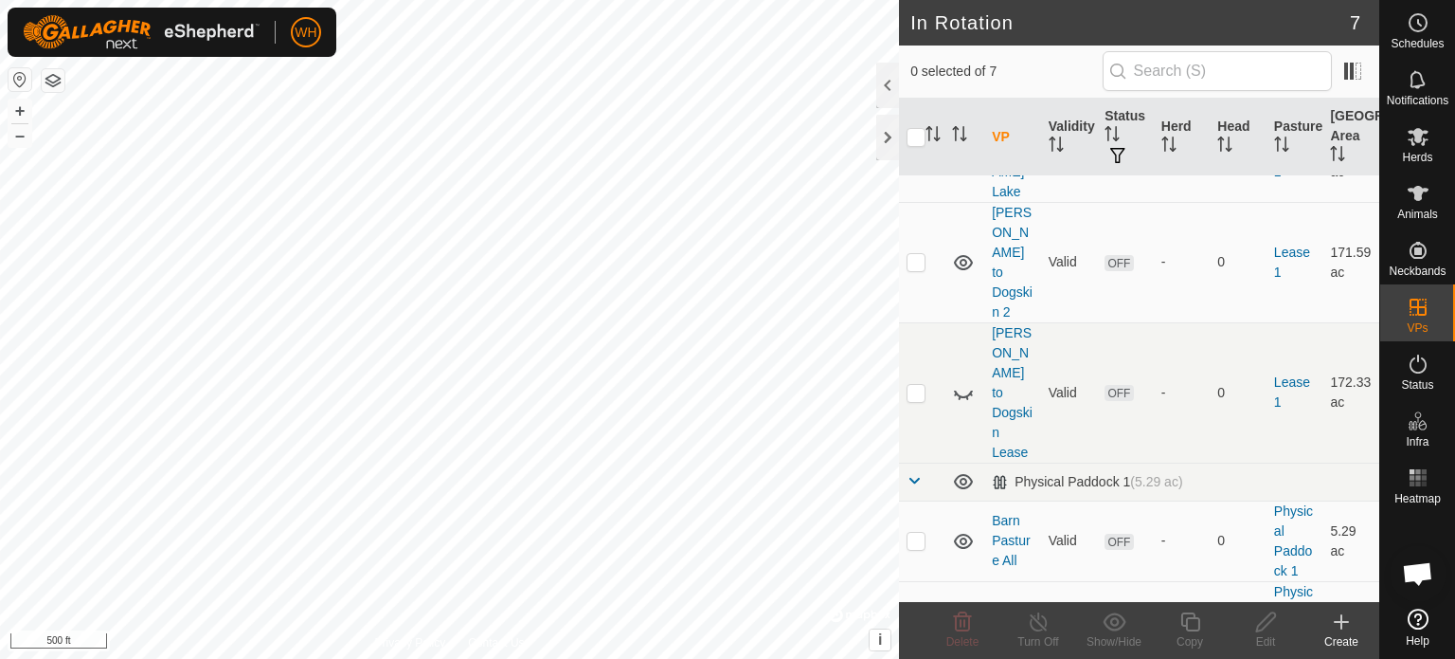
scroll to position [191, 0]
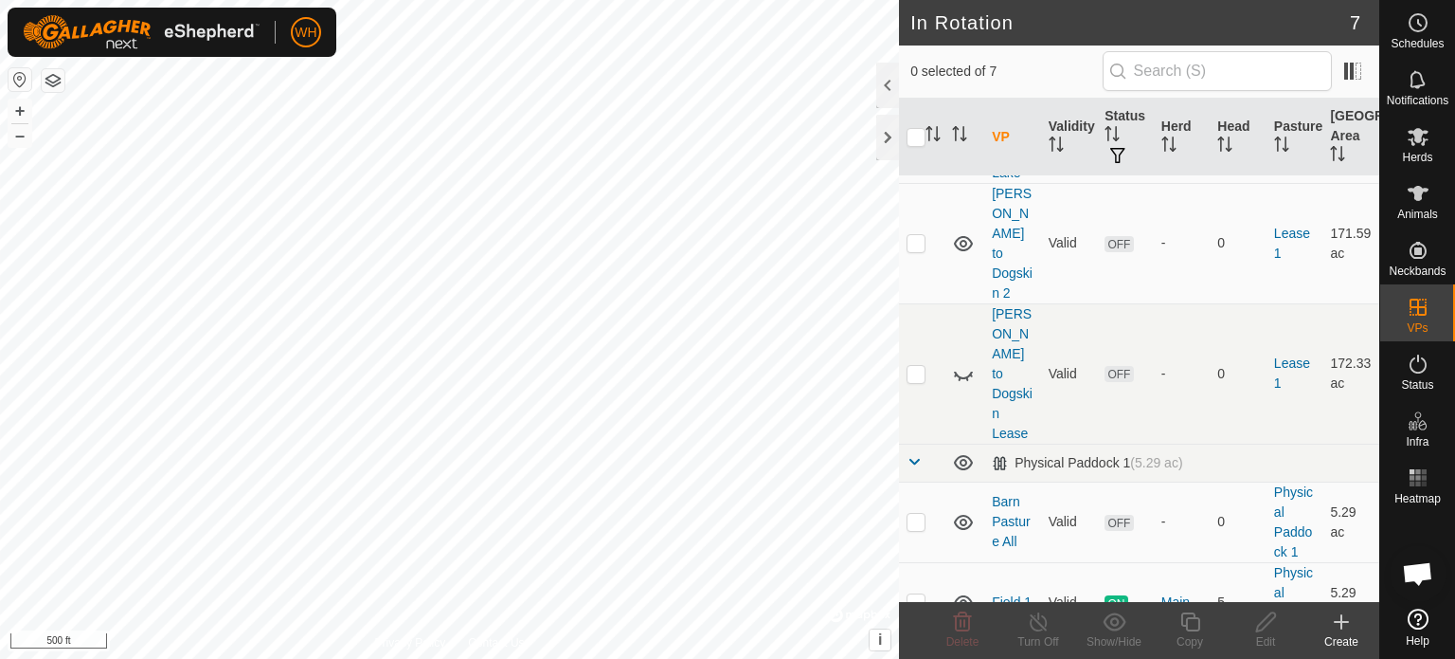
click at [1344, 618] on icon at bounding box center [1341, 621] width 23 height 23
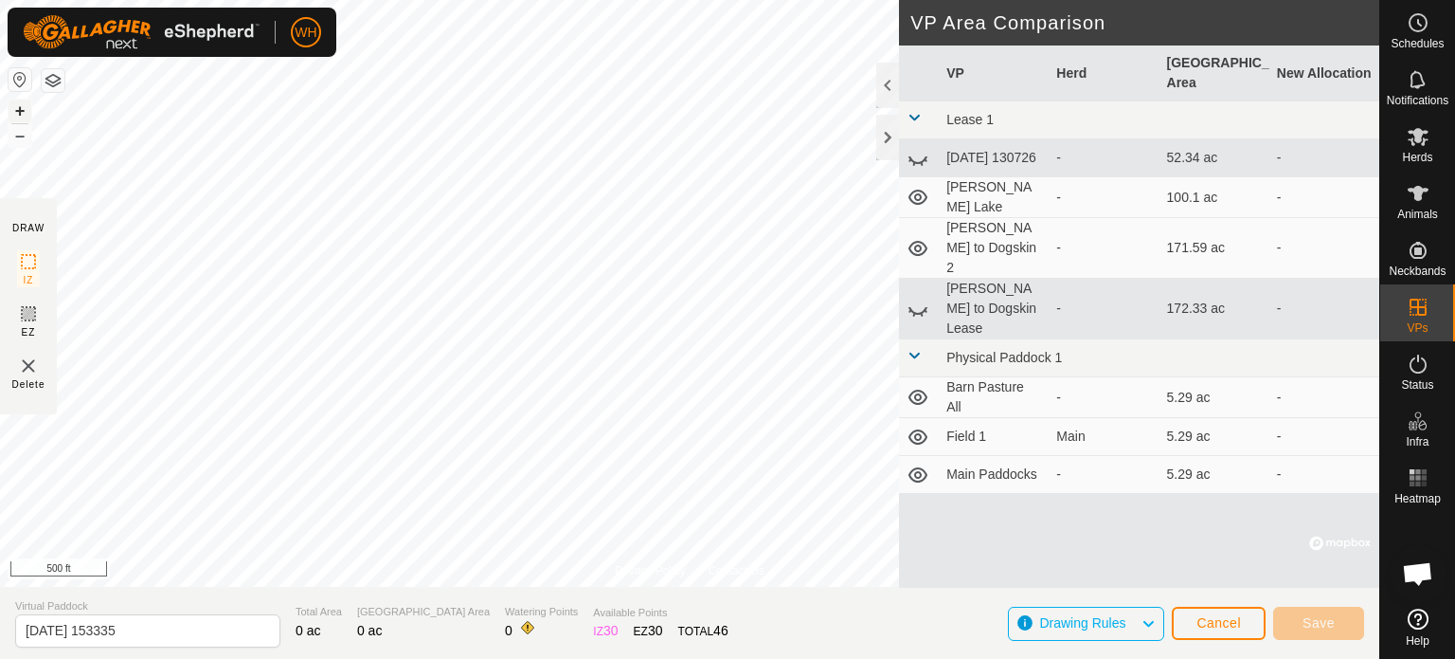
click at [19, 109] on button "+" at bounding box center [20, 110] width 23 height 23
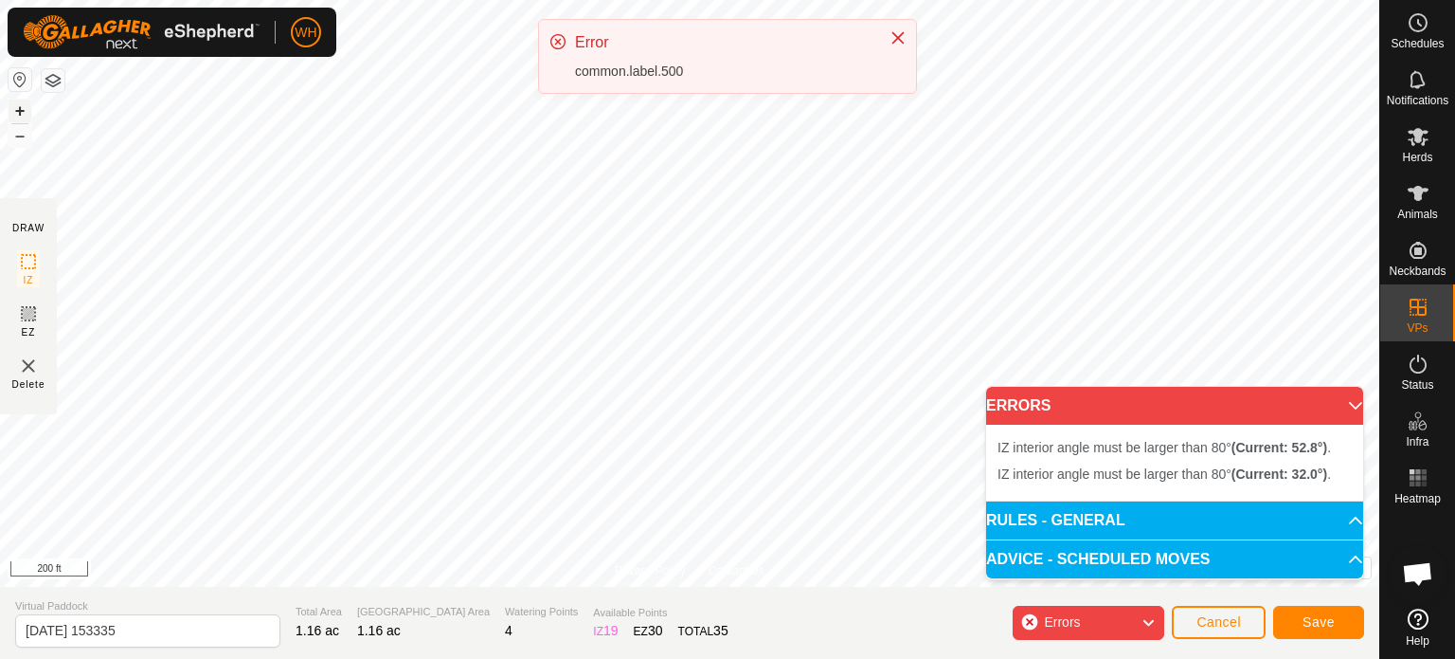
click at [27, 112] on button "+" at bounding box center [20, 110] width 23 height 23
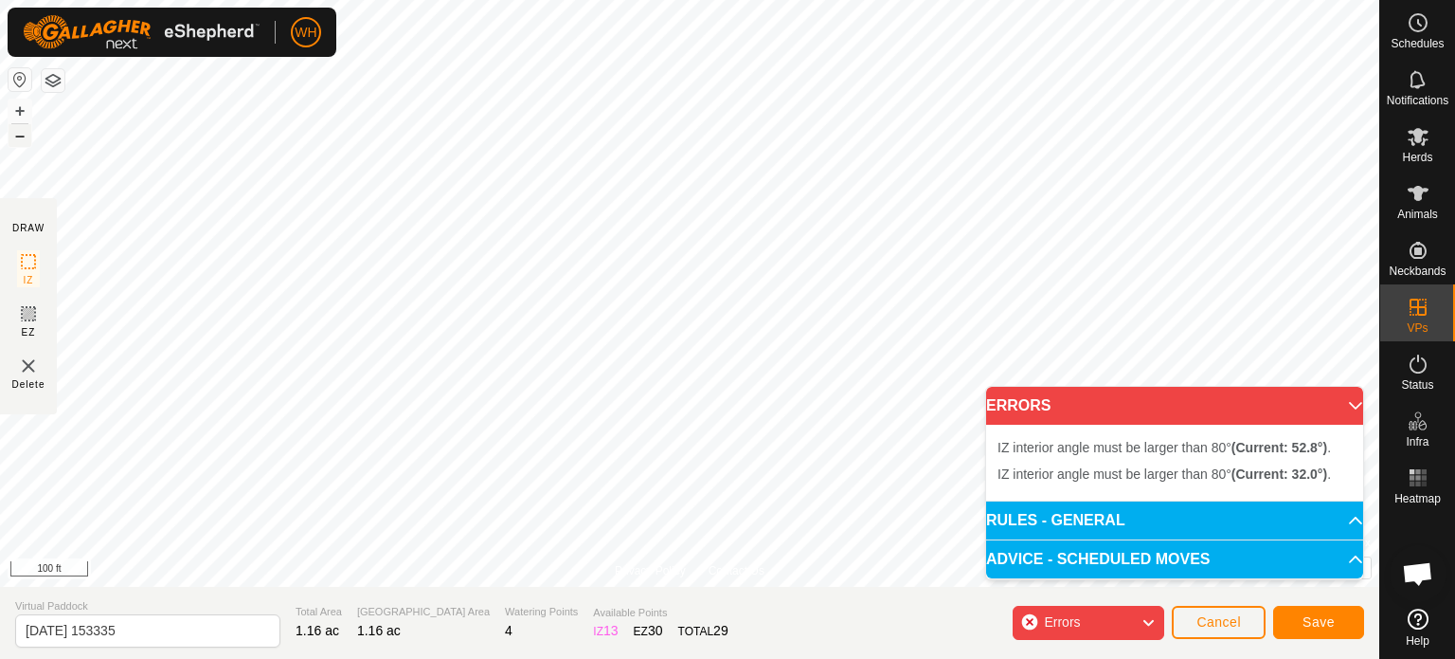
click at [21, 138] on button "–" at bounding box center [20, 135] width 23 height 23
drag, startPoint x: 155, startPoint y: 639, endPoint x: 5, endPoint y: 627, distance: 151.1
click at [5, 627] on section "Virtual Paddock 2025-10-01 153335 Total Area 1.16 ac Grazing Area 1.16 ac Water…" at bounding box center [690, 622] width 1380 height 72
click at [1194, 461] on ol "IZ interior angle must be larger than 80° (Current: 52.8°) . IZ interior angle …" at bounding box center [1175, 460] width 354 height 49
click at [1185, 454] on span "IZ interior angle must be larger than 80° (Current: 52.8°) ." at bounding box center [1165, 447] width 334 height 15
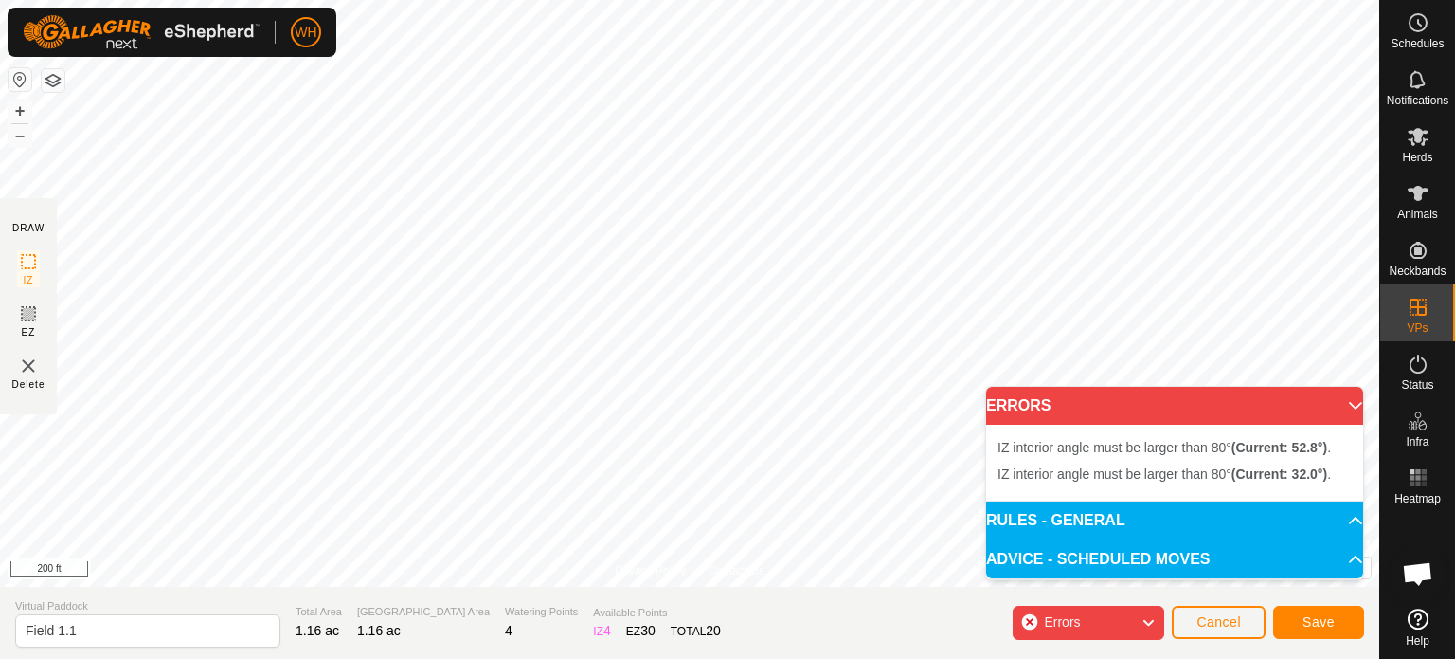
click at [1151, 625] on icon at bounding box center [1148, 622] width 15 height 25
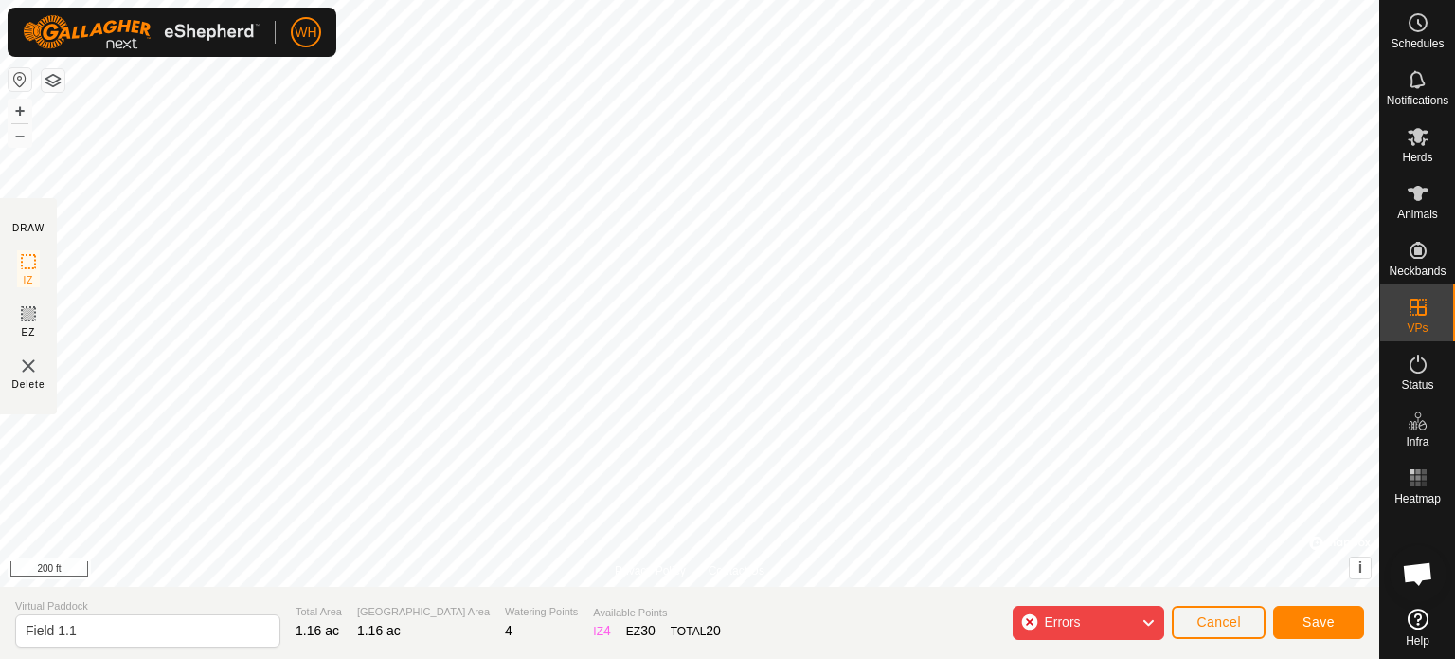
click at [1151, 625] on icon at bounding box center [1148, 622] width 15 height 25
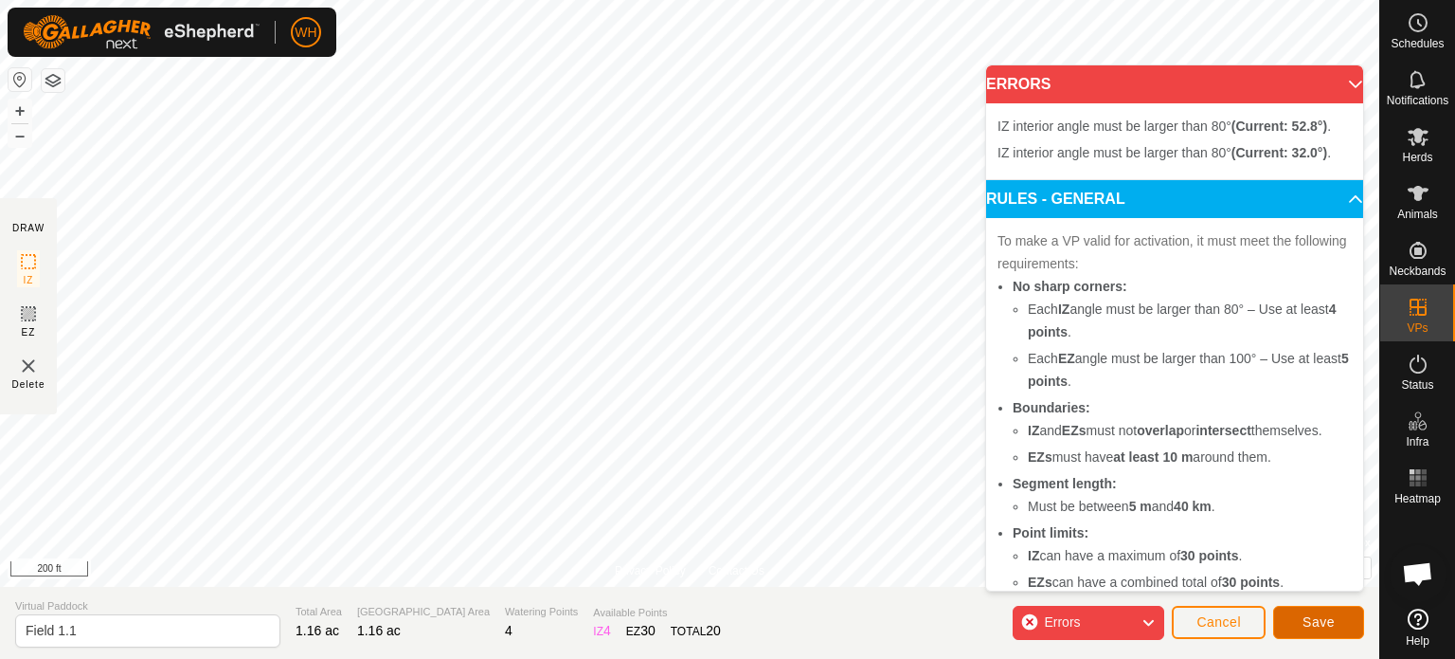
click at [1330, 616] on span "Save" at bounding box center [1319, 621] width 32 height 15
click at [921, 609] on div "Privacy Policy Contact Us + – ⇧ i © Mapbox , © OpenStreetMap , Improve this map…" at bounding box center [690, 329] width 1380 height 659
click at [81, 626] on input "Field 1.1" at bounding box center [147, 630] width 265 height 33
type input "Field 2"
click at [1416, 153] on span "Herds" at bounding box center [1417, 157] width 30 height 11
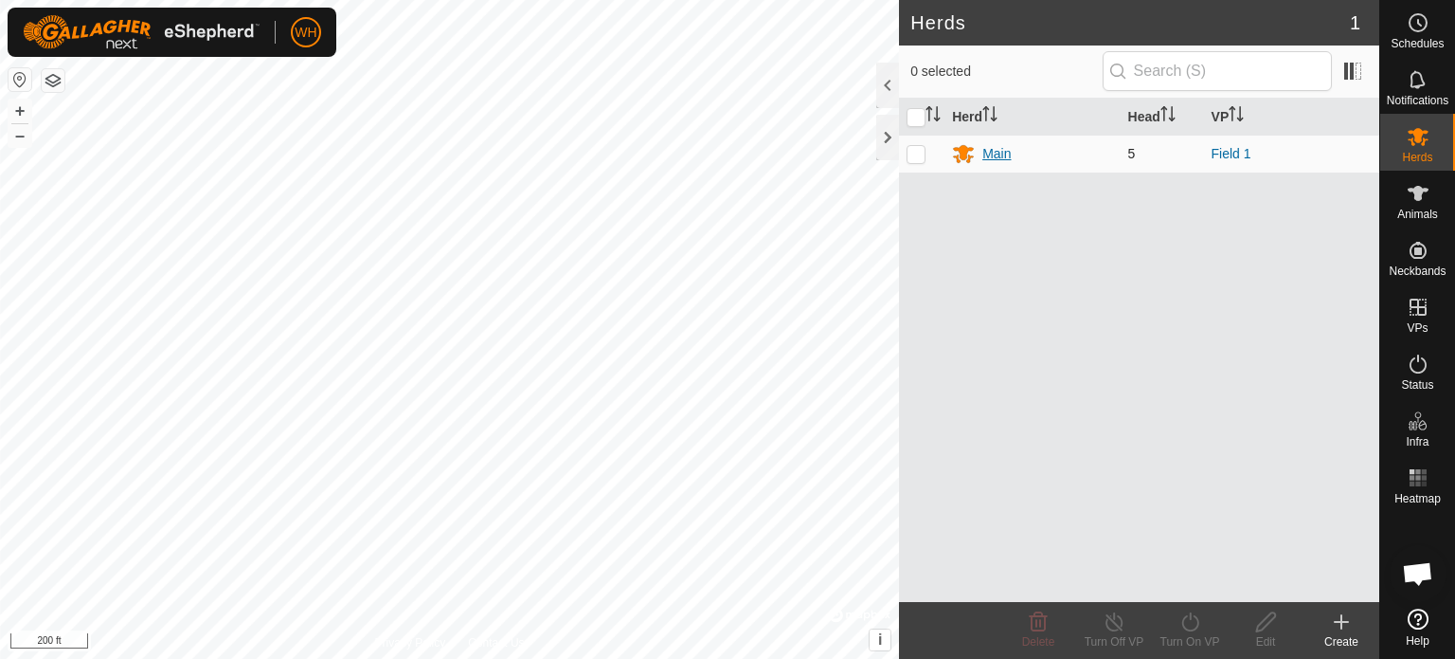
click at [989, 158] on div "Main" at bounding box center [997, 154] width 28 height 20
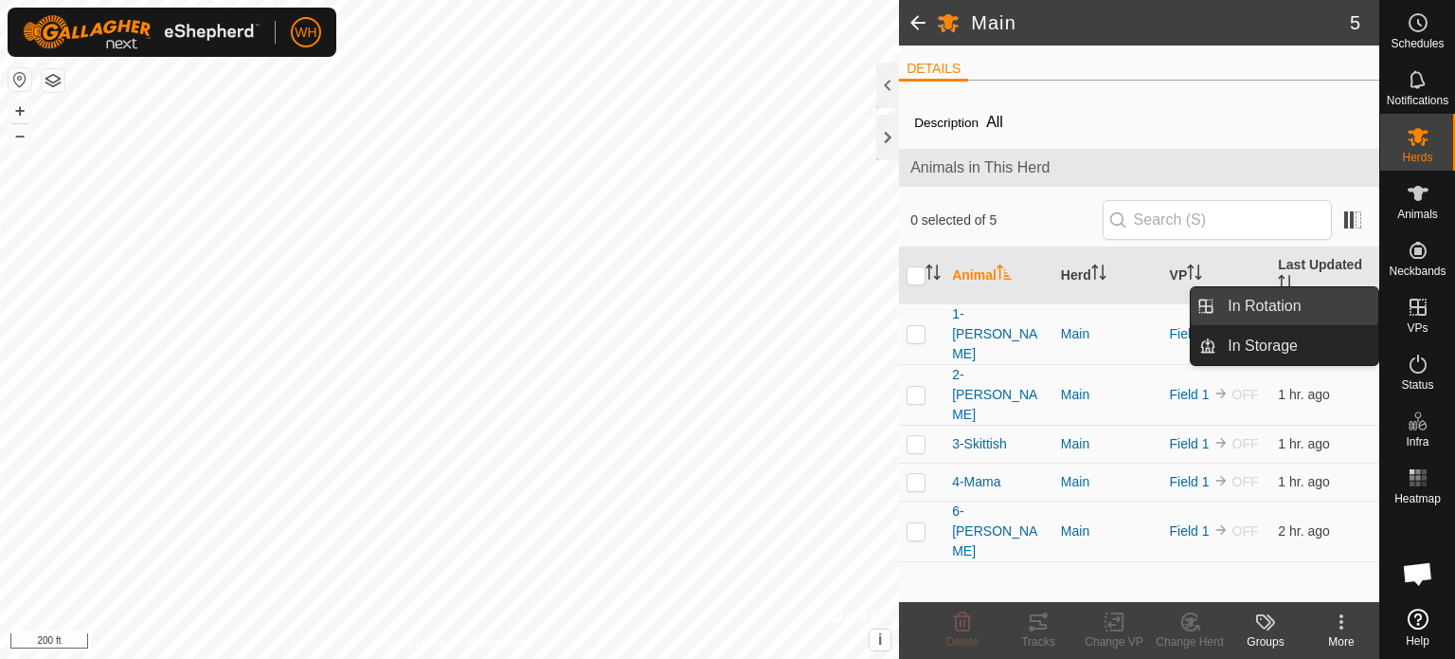
click at [1268, 302] on link "In Rotation" at bounding box center [1298, 306] width 162 height 38
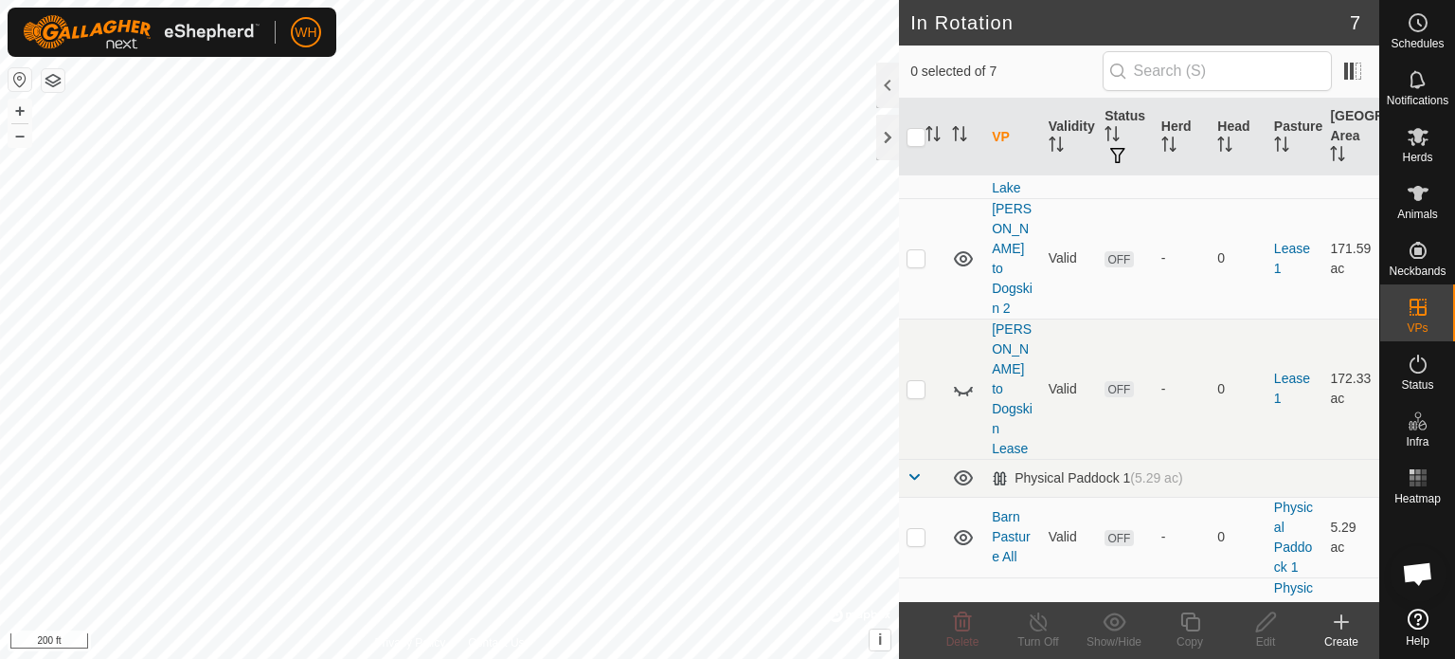
scroll to position [191, 0]
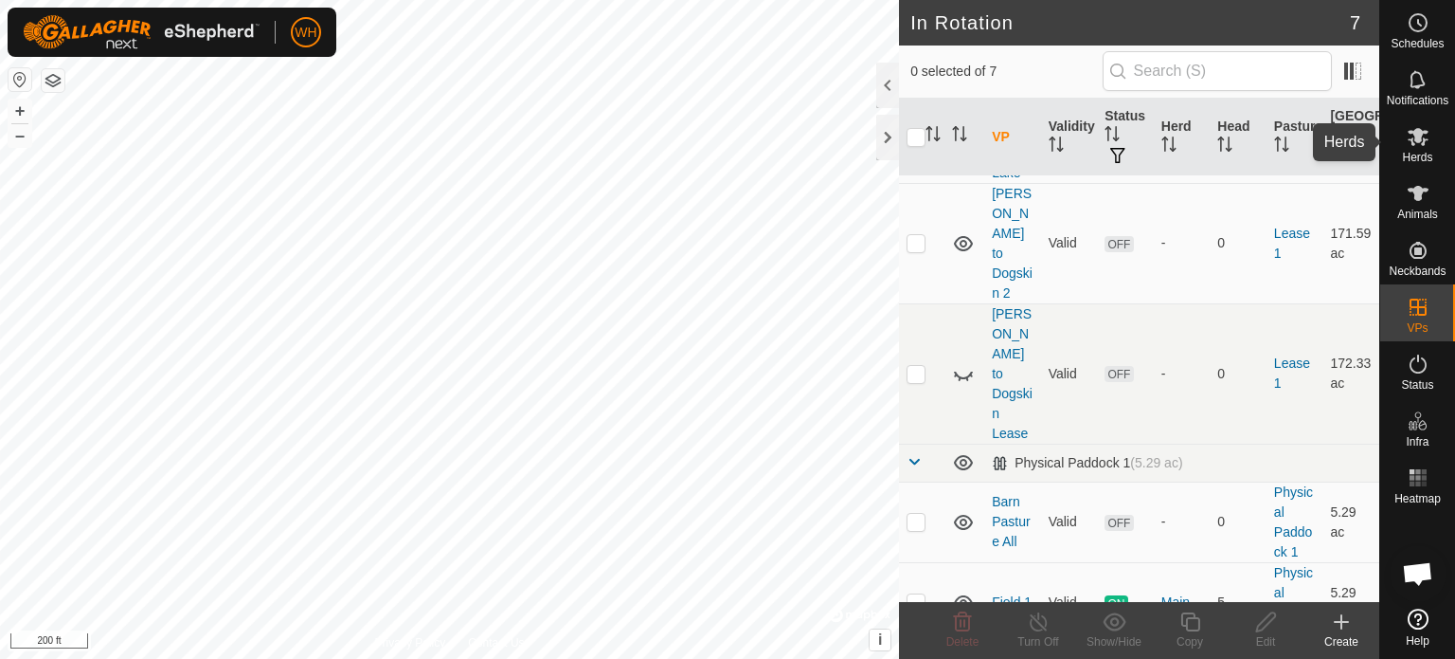
click at [1427, 163] on span "Herds" at bounding box center [1417, 157] width 30 height 11
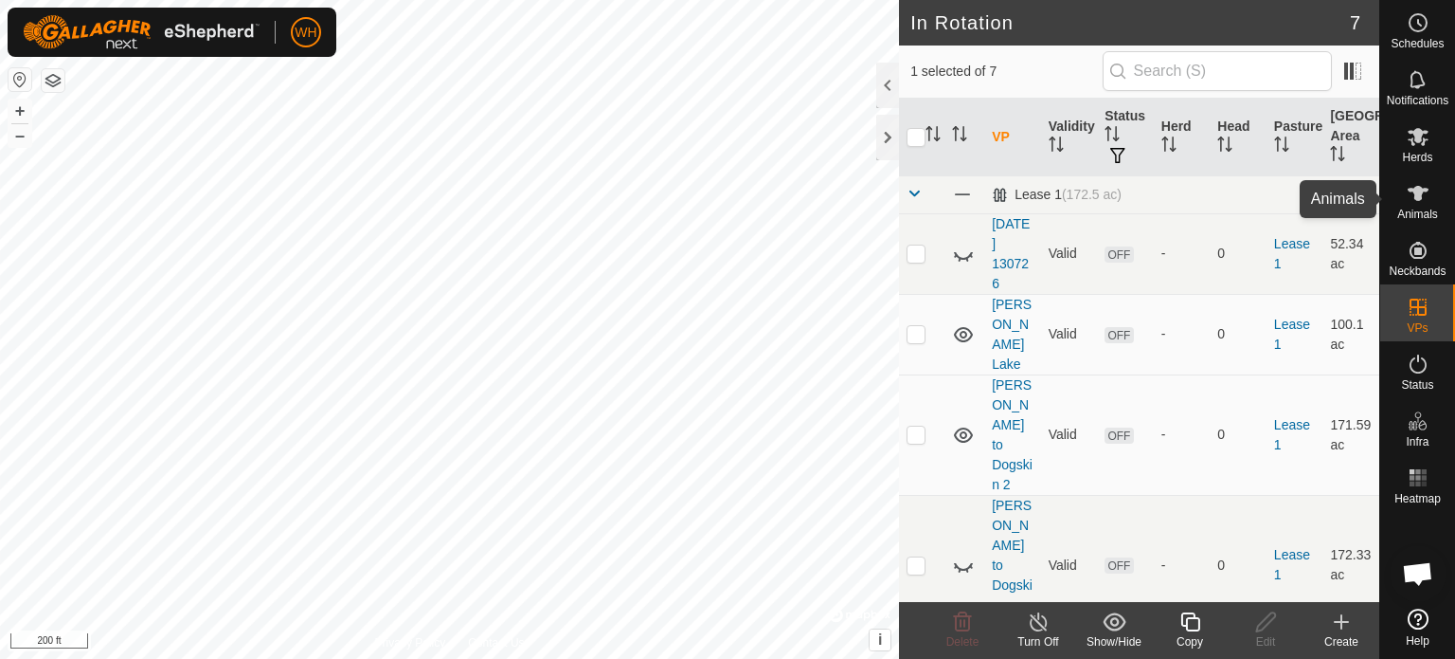
click at [1421, 196] on icon at bounding box center [1418, 193] width 21 height 15
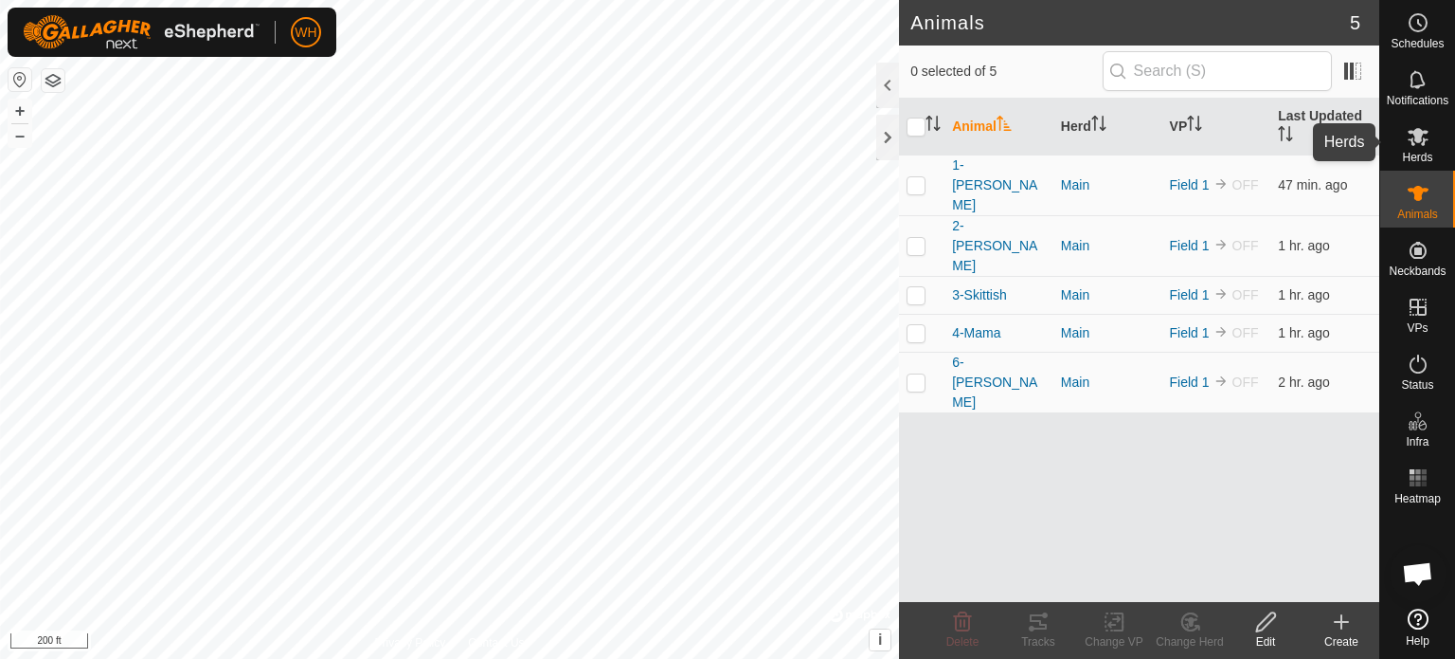
click at [1414, 146] on icon at bounding box center [1418, 136] width 23 height 23
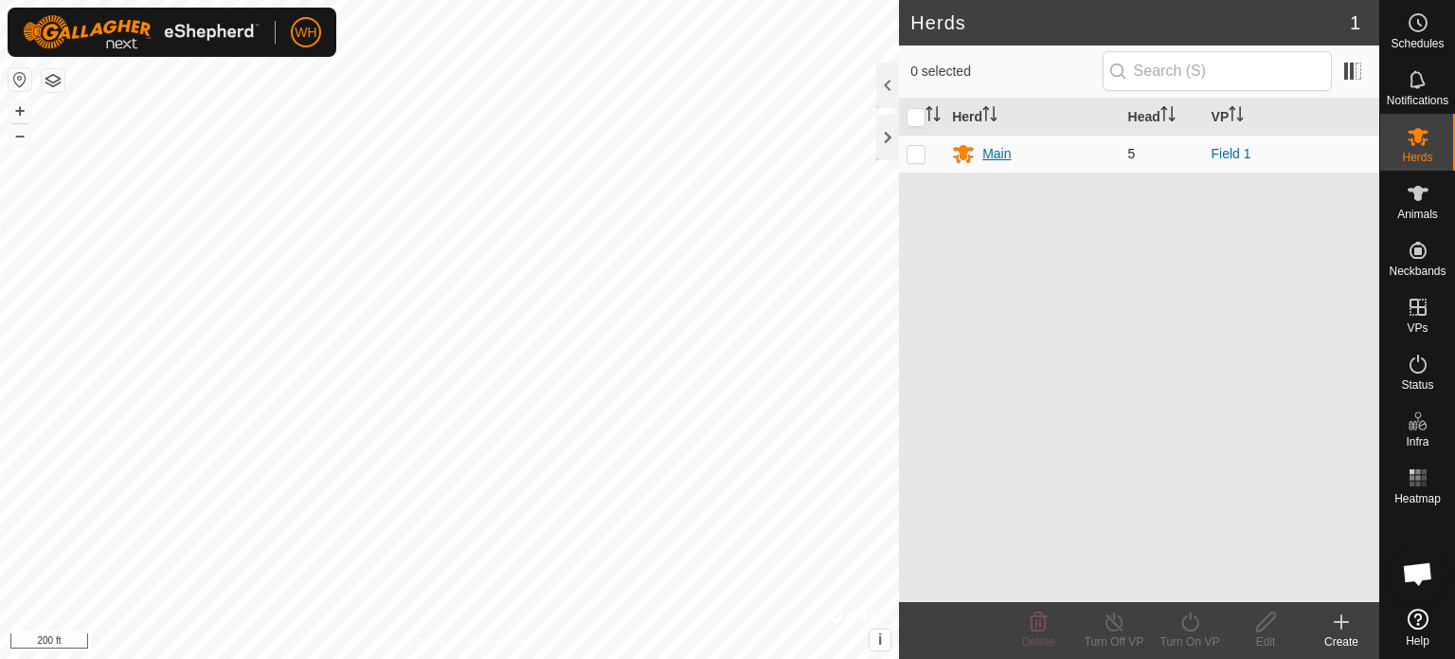
click at [997, 155] on div "Main" at bounding box center [997, 154] width 28 height 20
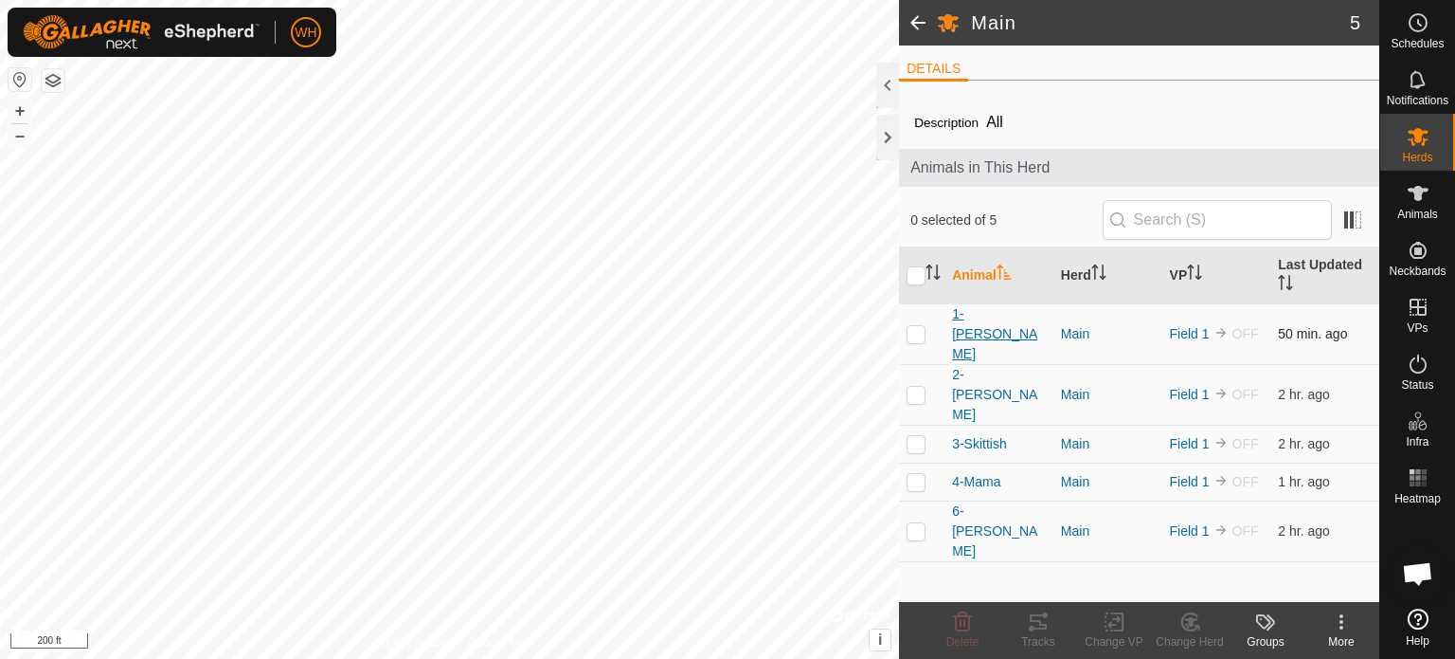
click at [979, 325] on span "1-[PERSON_NAME]" at bounding box center [999, 334] width 94 height 60
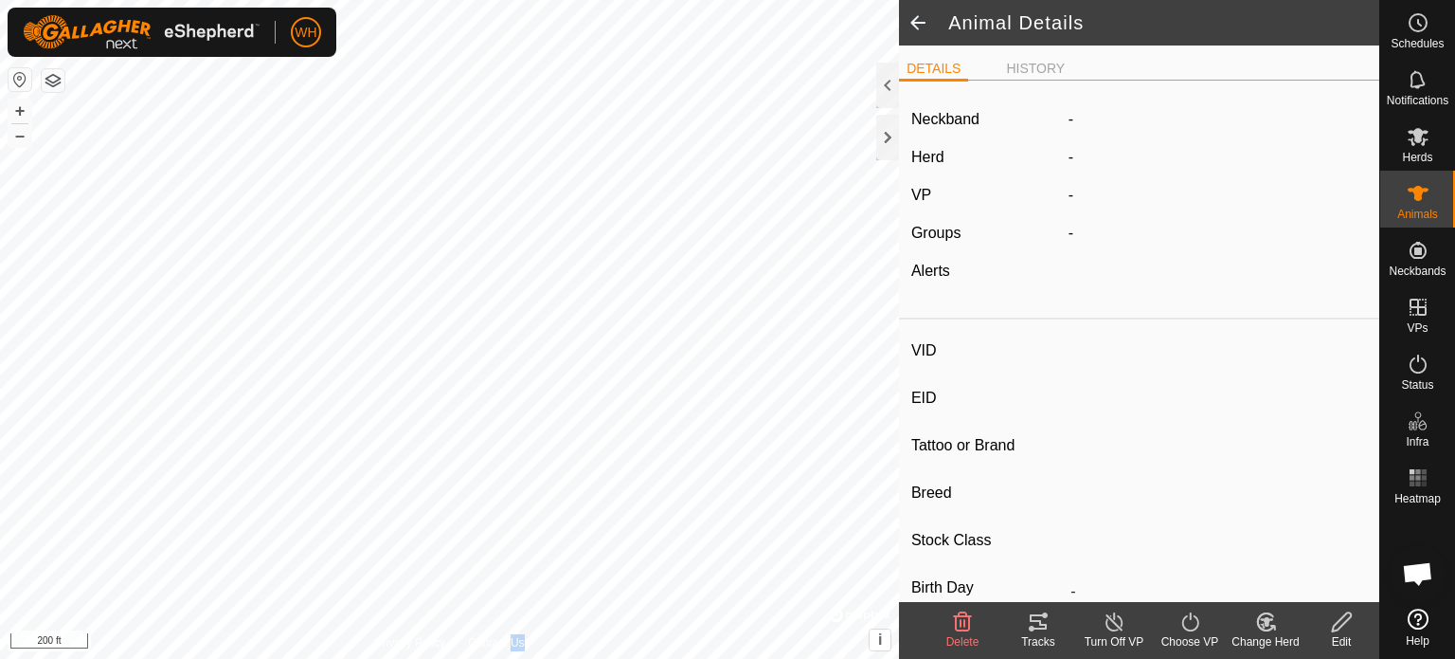
type input "1-[PERSON_NAME]"
type input "-"
type input "T-T"
type input "Shorthorn x Dexter"
type input "-"
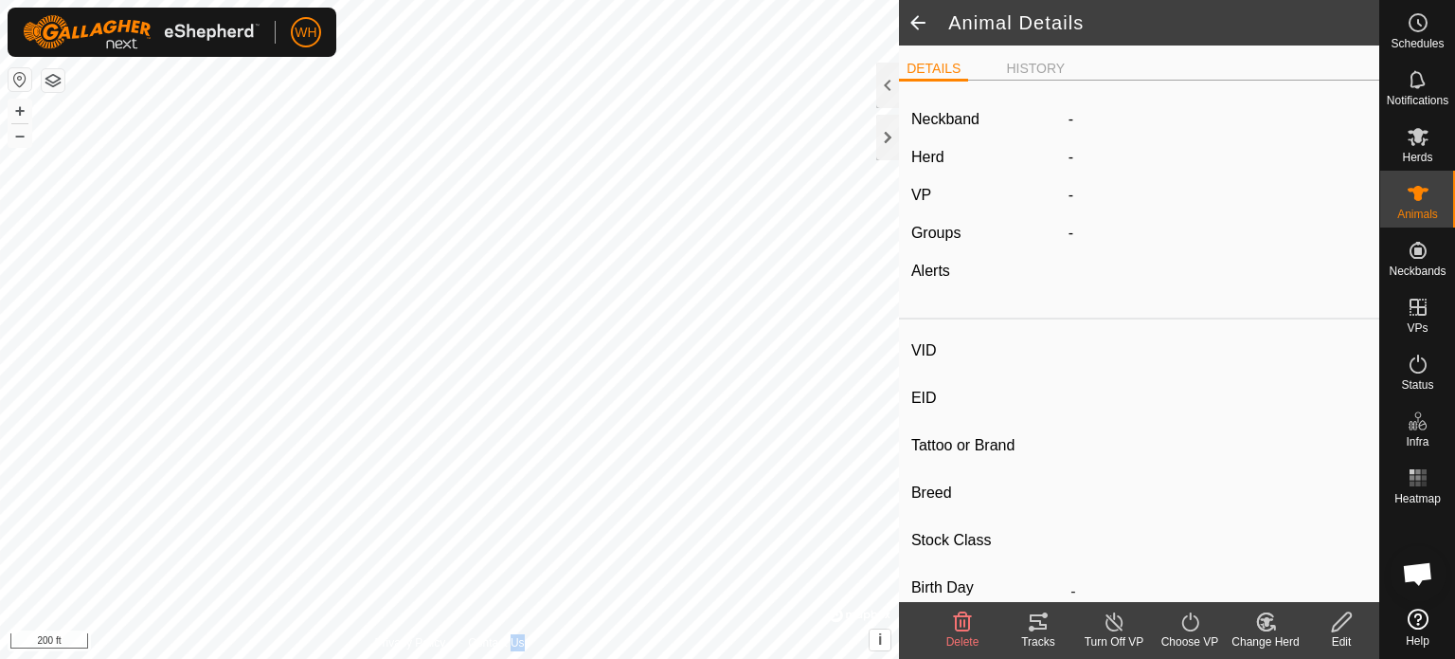
type input "04/2024"
type input "1 year 6 months"
type input "Empty"
type input "300 kg"
type input "-"
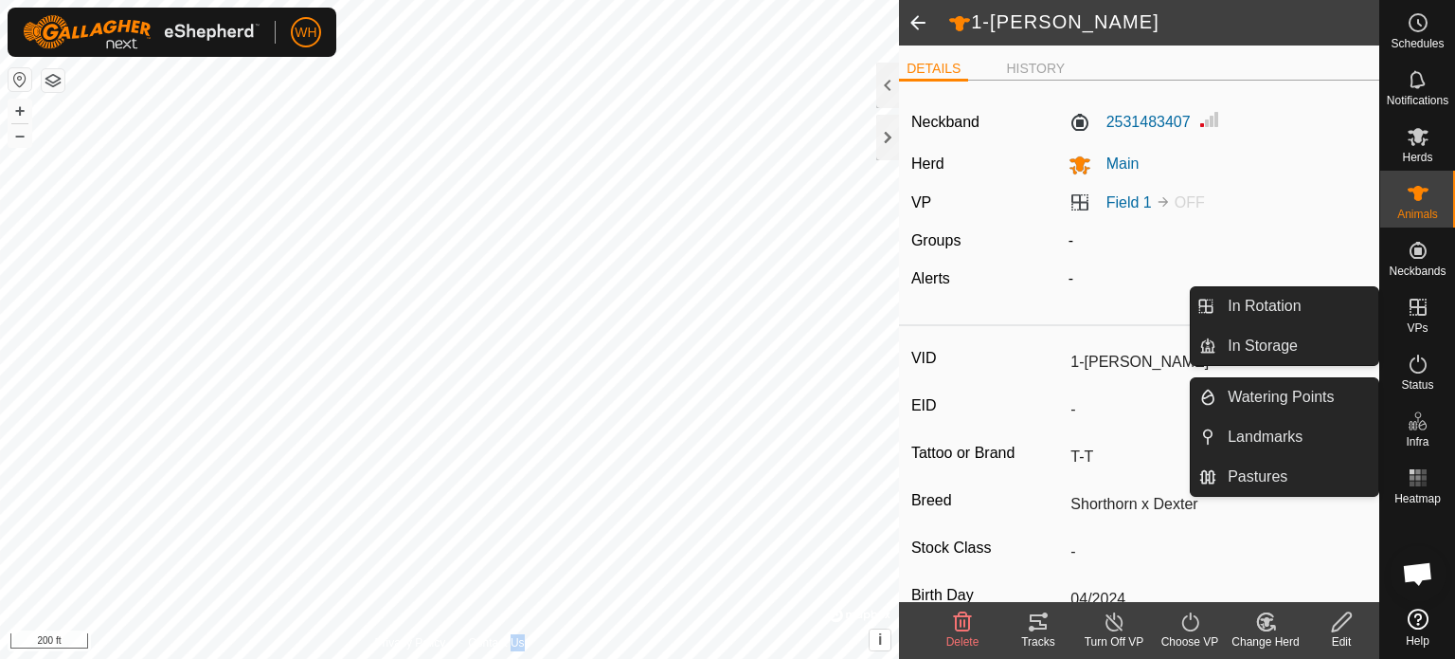
click at [1425, 325] on span "VPs" at bounding box center [1417, 327] width 21 height 11
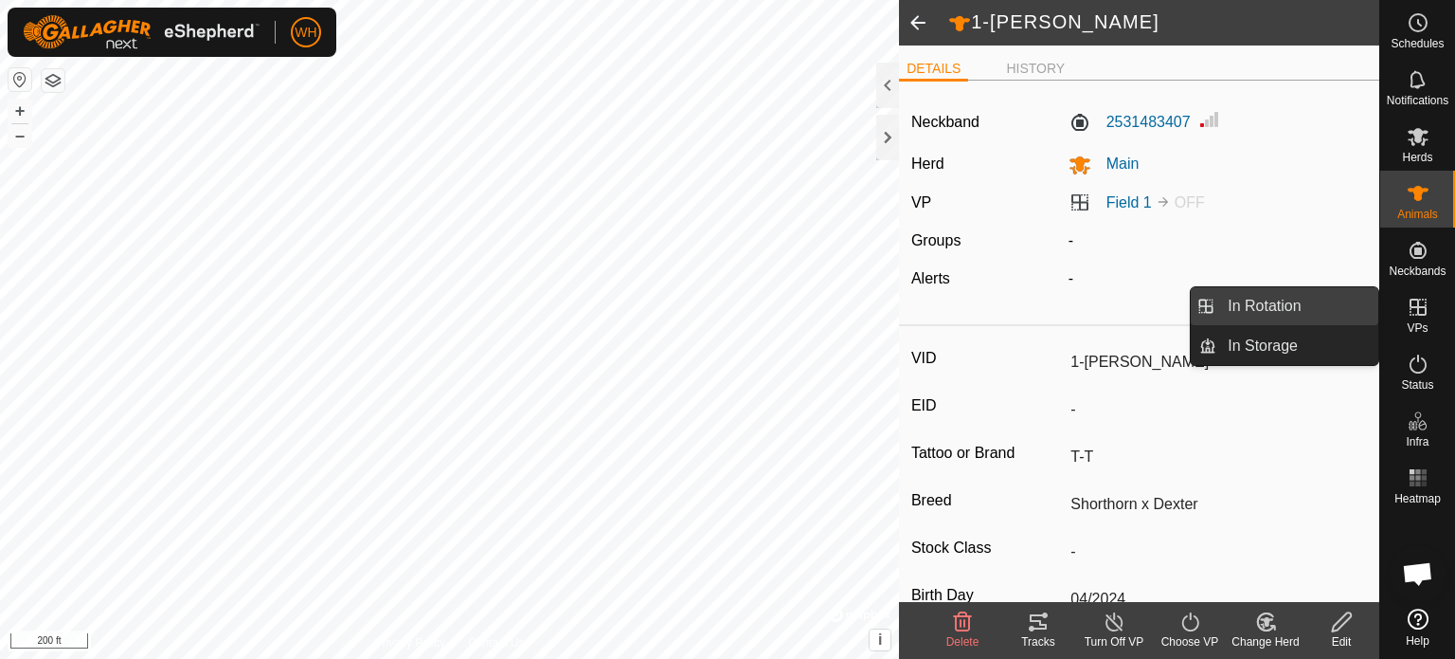
click at [1311, 305] on link "In Rotation" at bounding box center [1298, 306] width 162 height 38
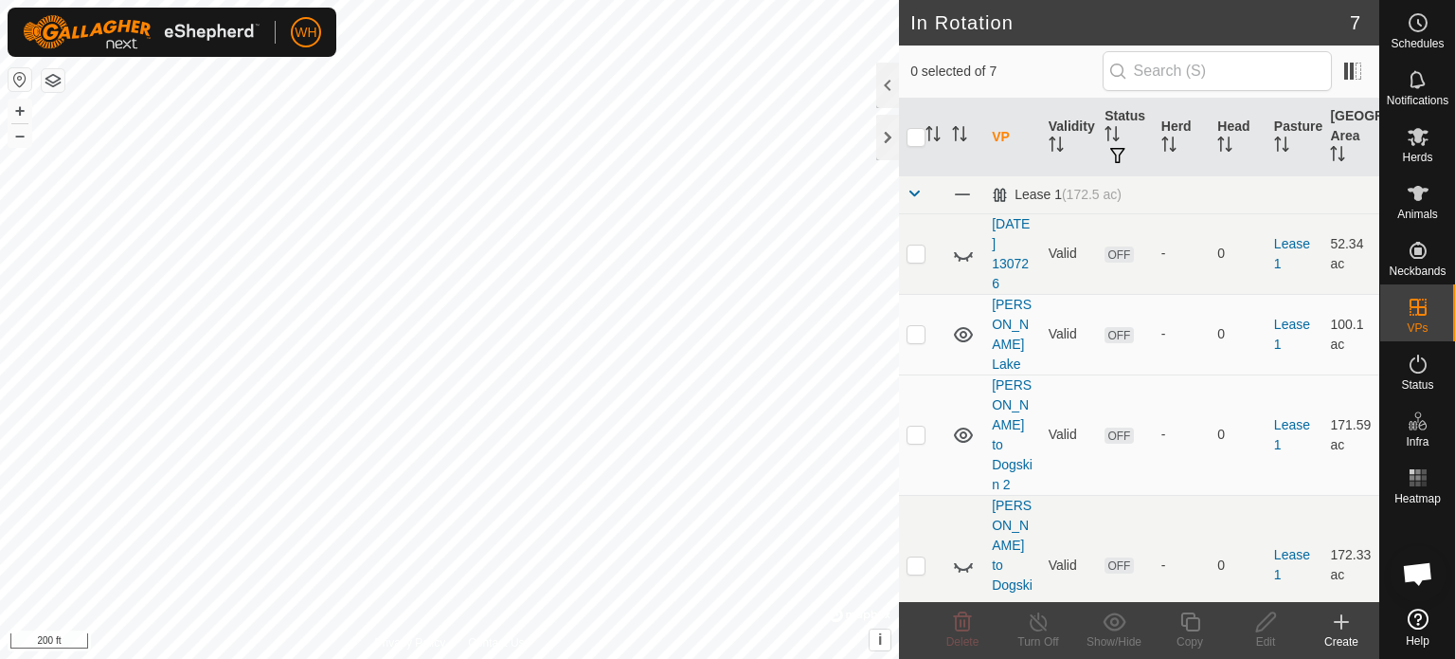
click at [1334, 626] on icon at bounding box center [1341, 621] width 23 height 23
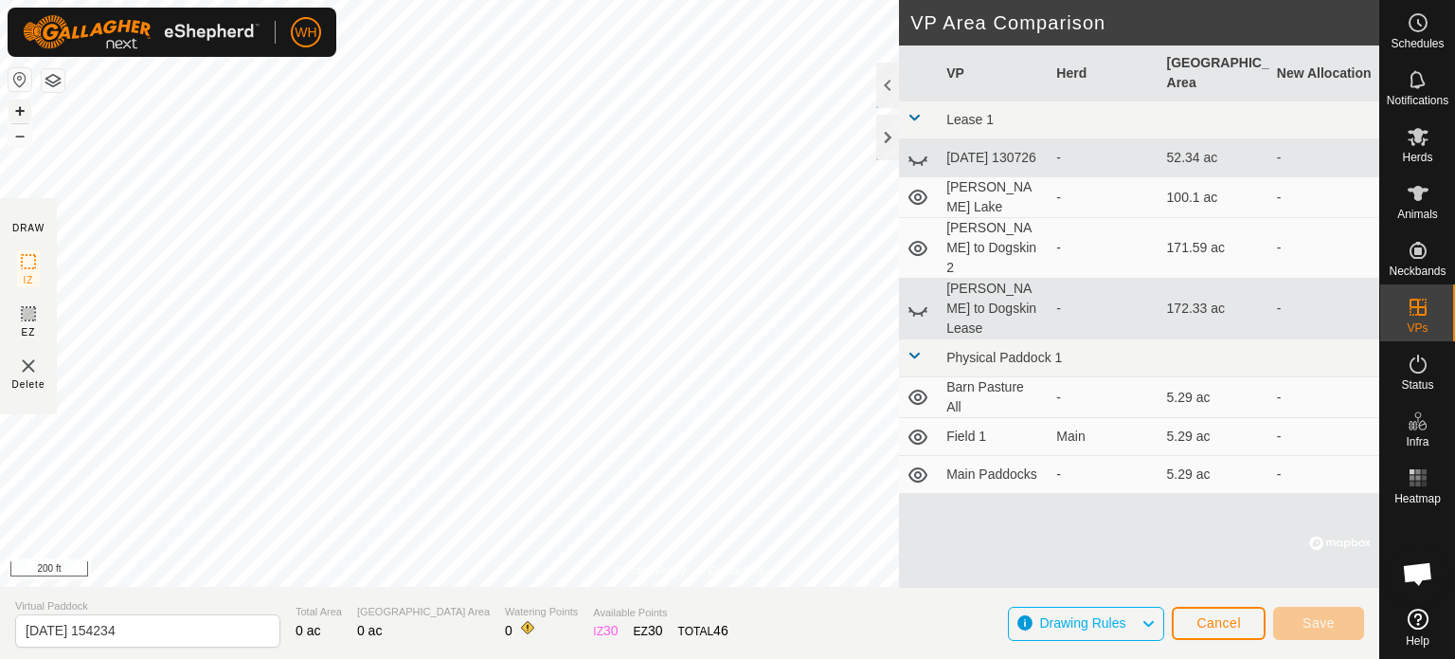
click at [23, 113] on button "+" at bounding box center [20, 110] width 23 height 23
click at [23, 108] on button "+" at bounding box center [20, 110] width 23 height 23
click at [22, 133] on button "–" at bounding box center [20, 135] width 23 height 23
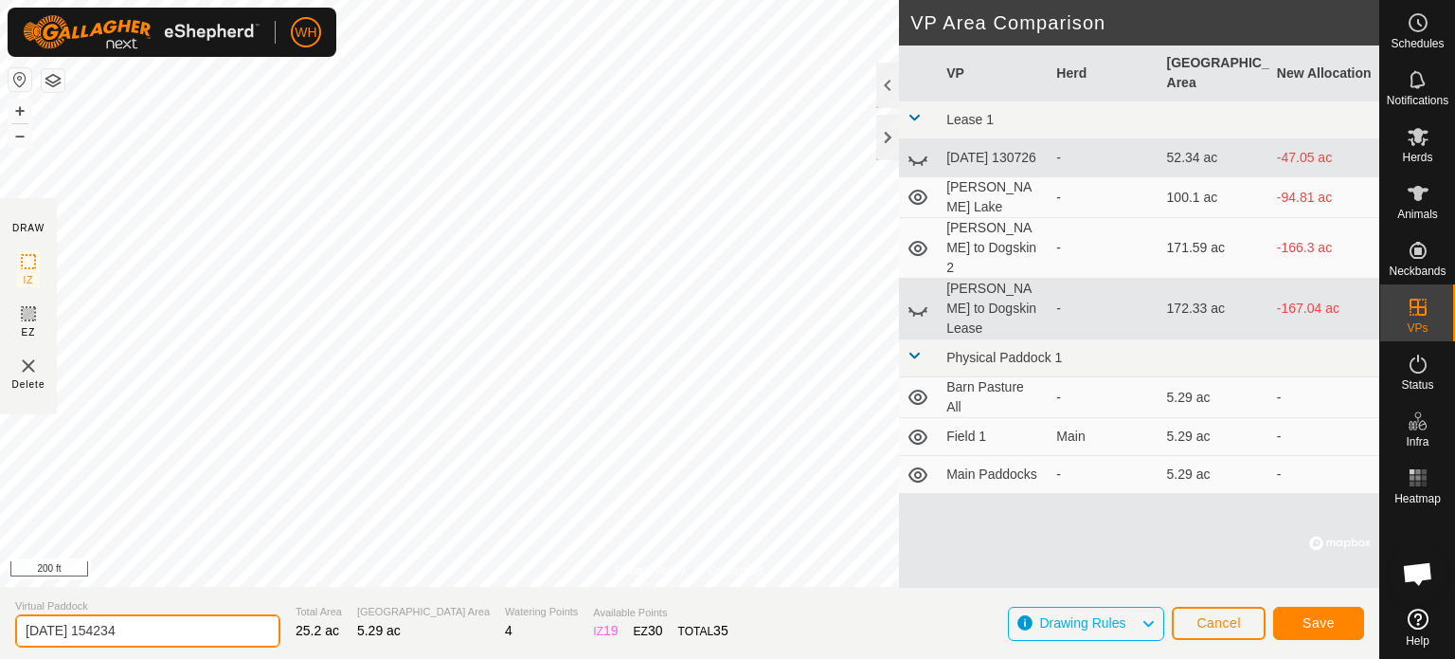
drag, startPoint x: 198, startPoint y: 636, endPoint x: 23, endPoint y: 629, distance: 175.4
click at [23, 629] on input "[DATE] 154234" at bounding box center [147, 630] width 265 height 33
drag, startPoint x: 167, startPoint y: 635, endPoint x: 0, endPoint y: 628, distance: 166.9
click at [0, 628] on section "Virtual Paddock [DATE] 154234 Total Area 25.2 ac Grazing Area 5.29 ac Watering …" at bounding box center [690, 622] width 1380 height 72
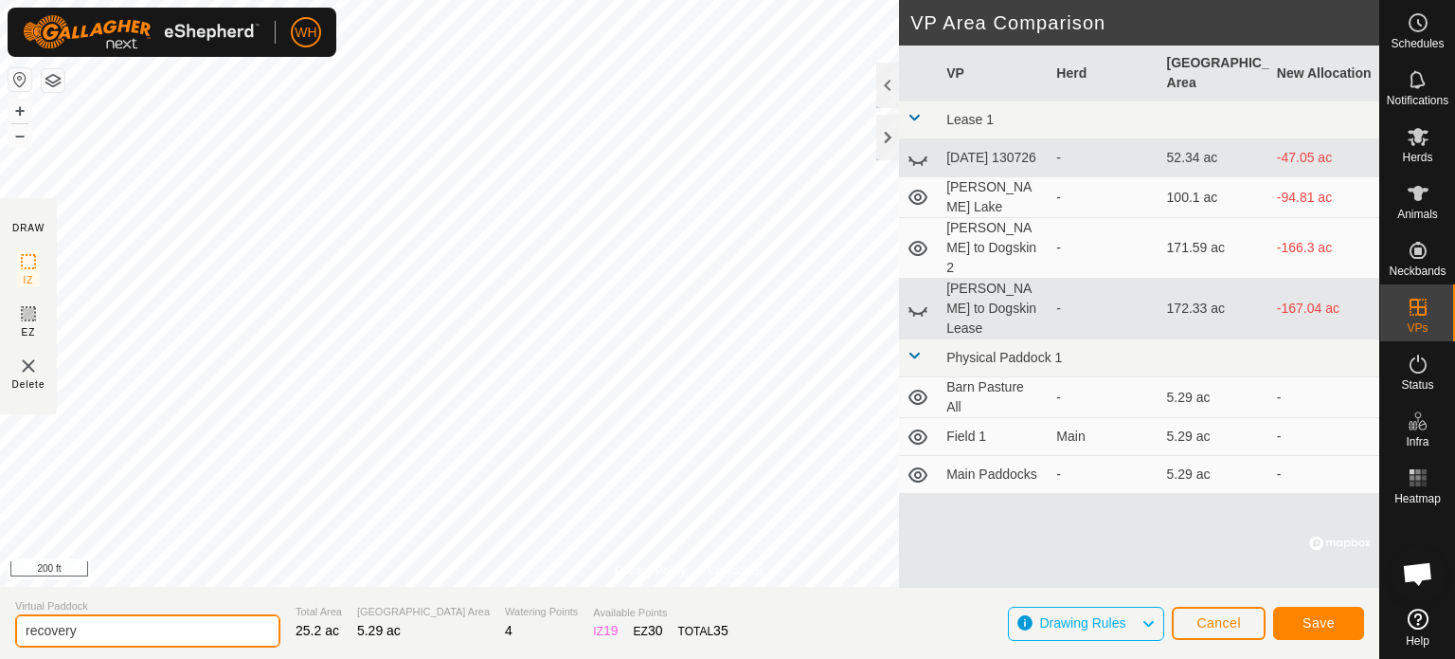
type input "recovery"
click at [1311, 623] on span "Save" at bounding box center [1319, 622] width 32 height 15
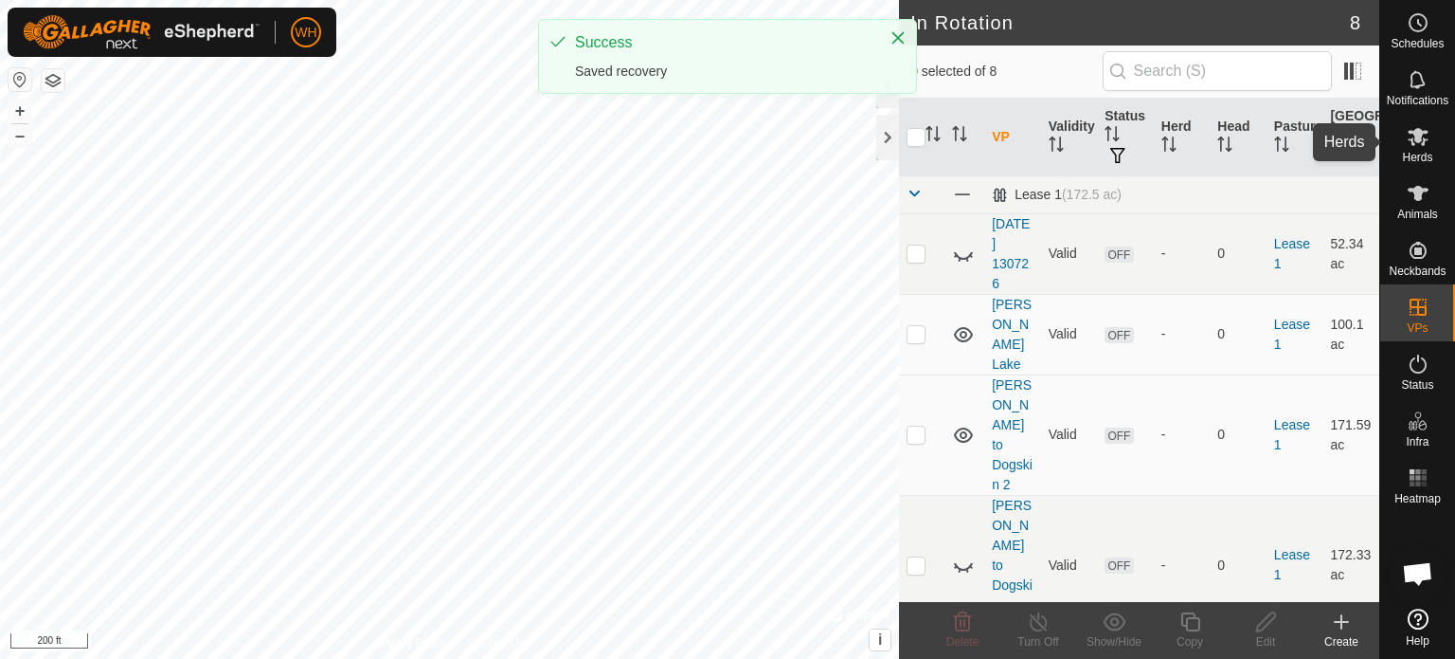
click at [1421, 137] on icon at bounding box center [1418, 136] width 23 height 23
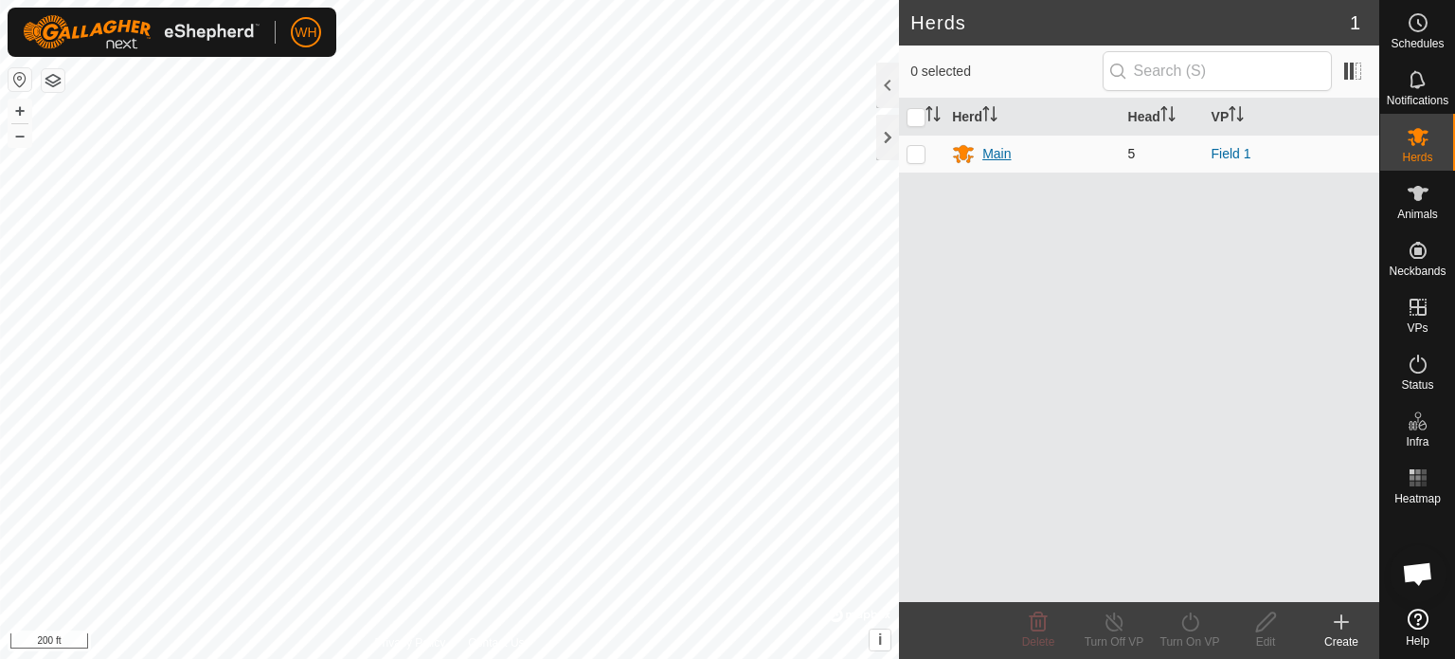
click at [996, 153] on div "Main" at bounding box center [997, 154] width 28 height 20
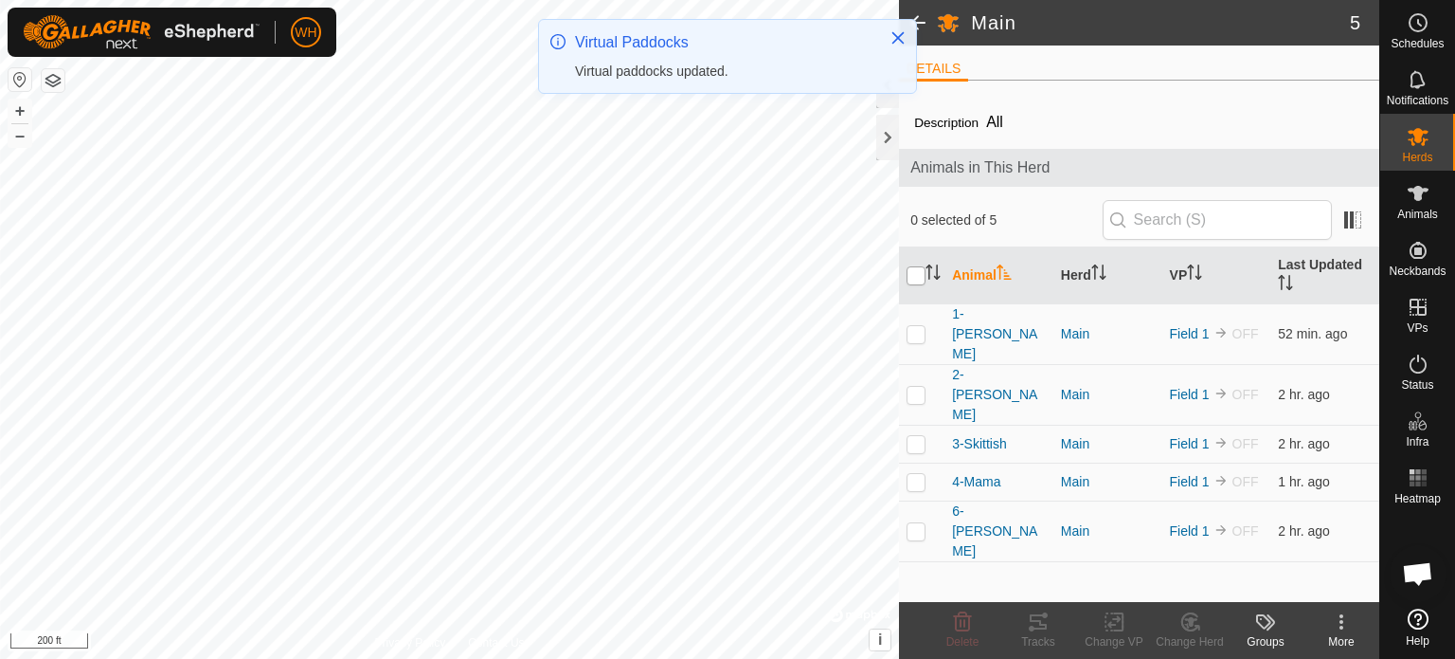
click at [913, 280] on input "checkbox" at bounding box center [916, 275] width 19 height 19
checkbox input "true"
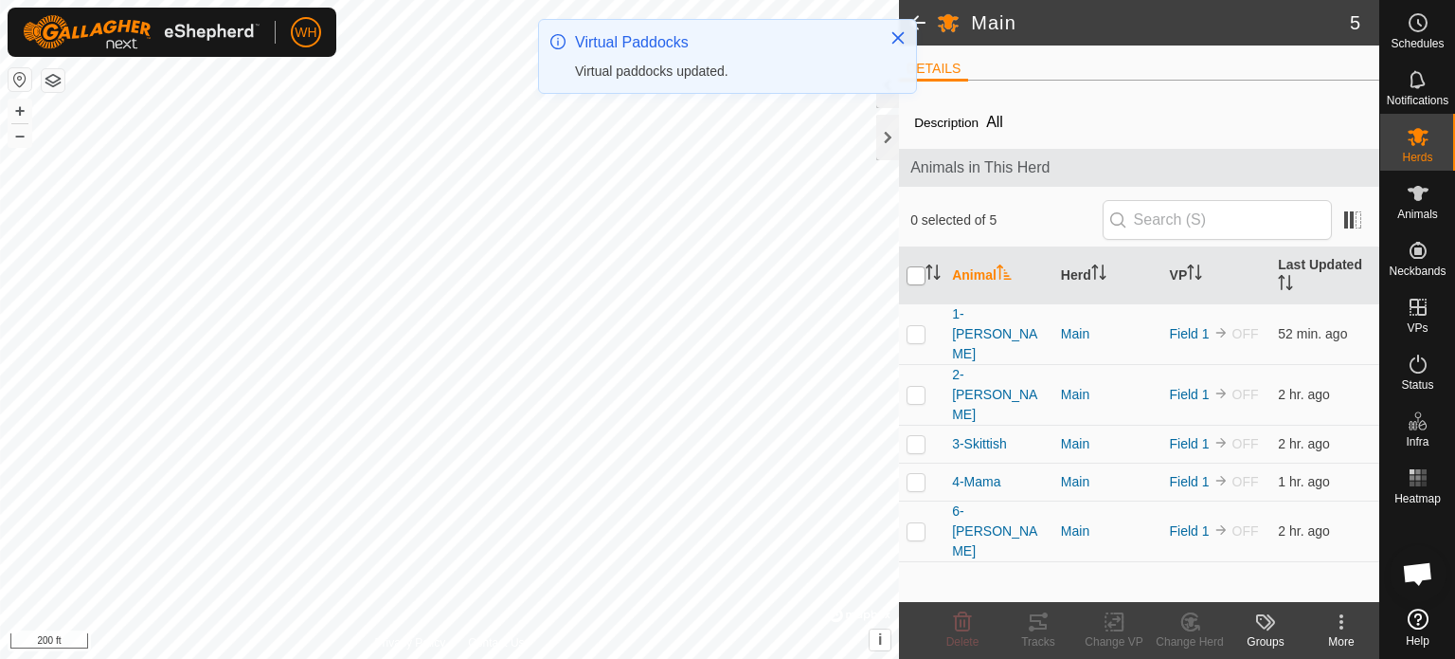
checkbox input "true"
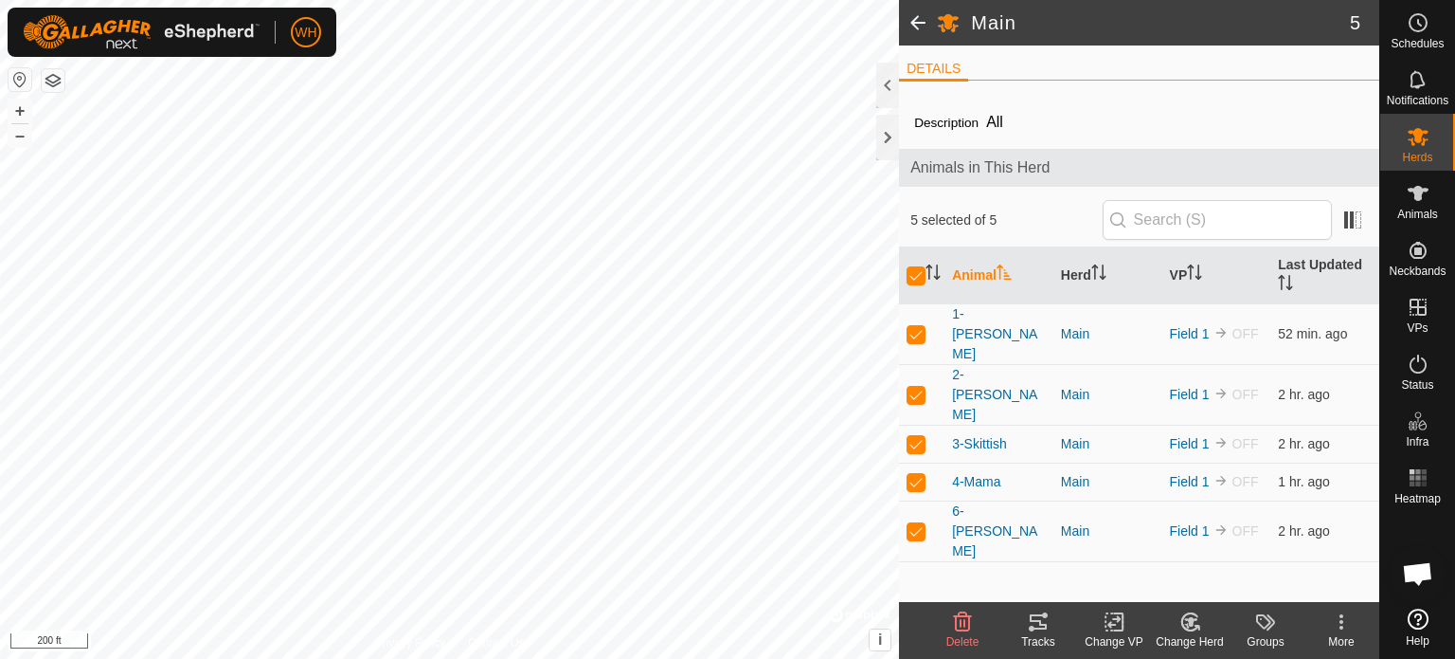
click at [1116, 623] on icon at bounding box center [1115, 621] width 24 height 23
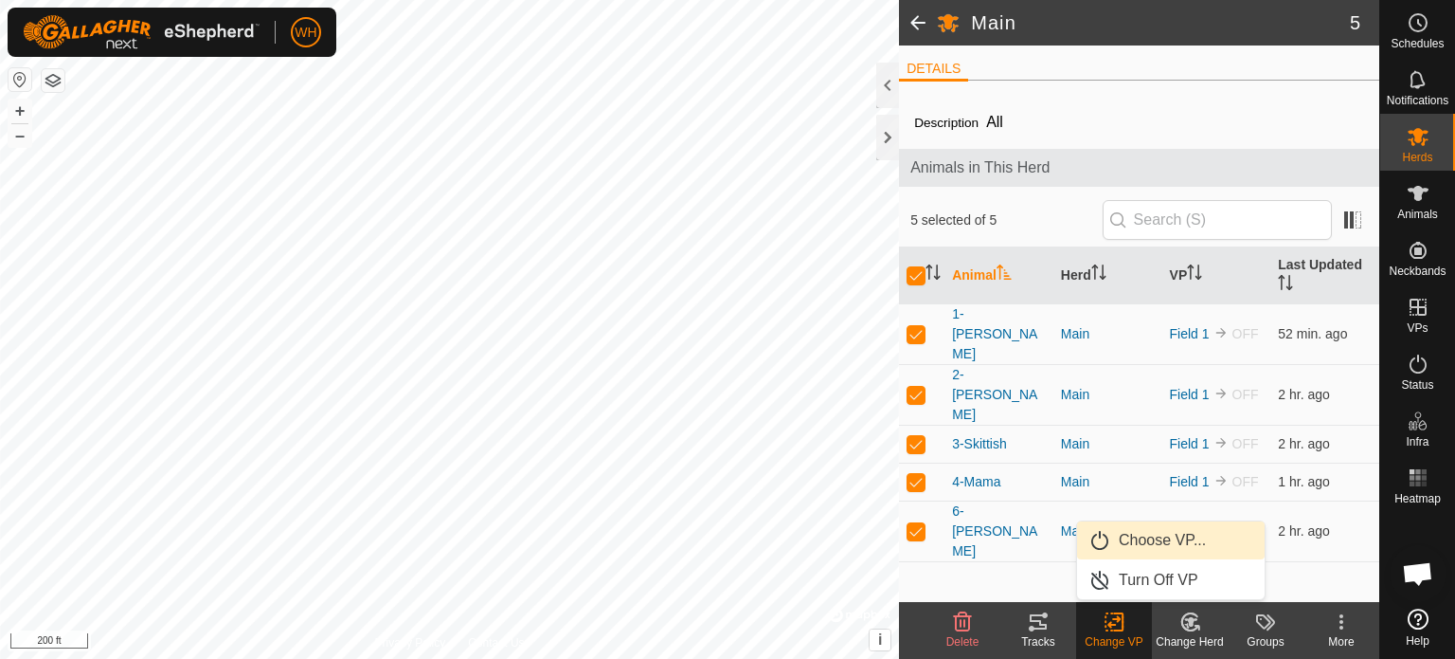
click at [1158, 537] on link "Choose VP..." at bounding box center [1171, 540] width 188 height 38
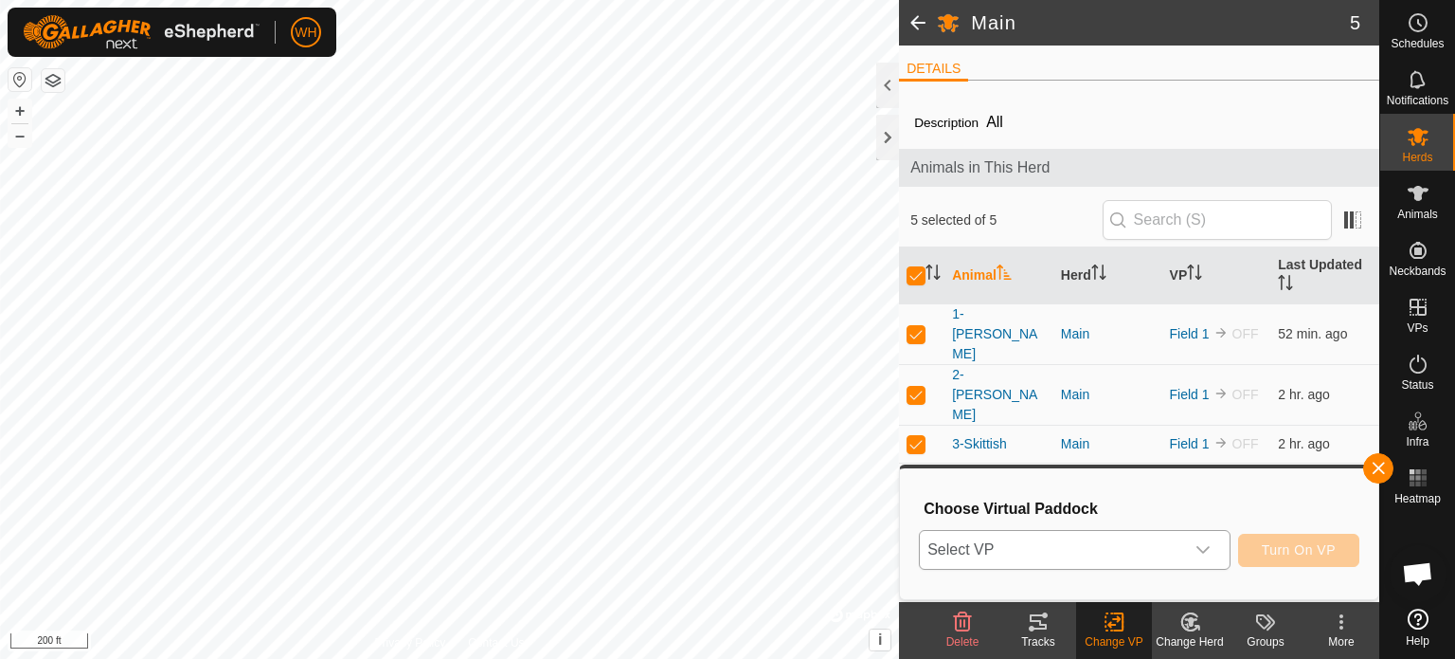
click at [1205, 545] on icon "dropdown trigger" at bounding box center [1203, 549] width 15 height 15
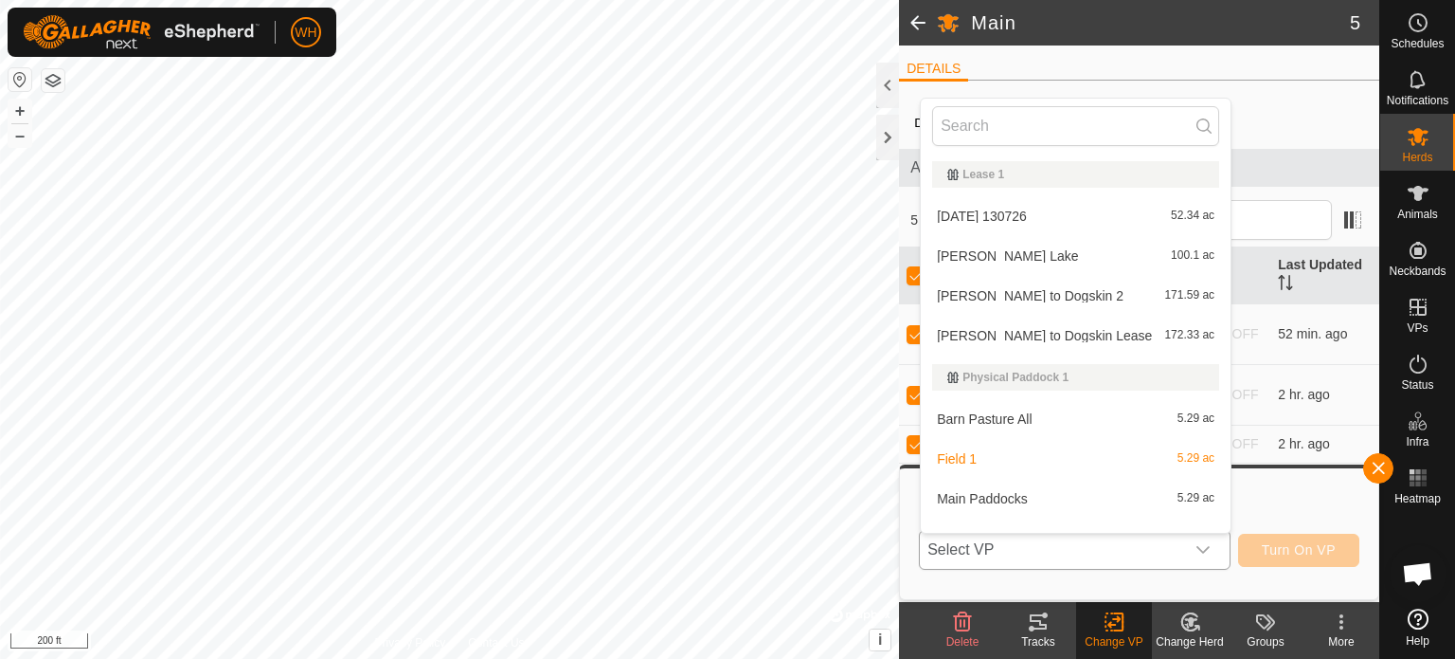
scroll to position [25, 0]
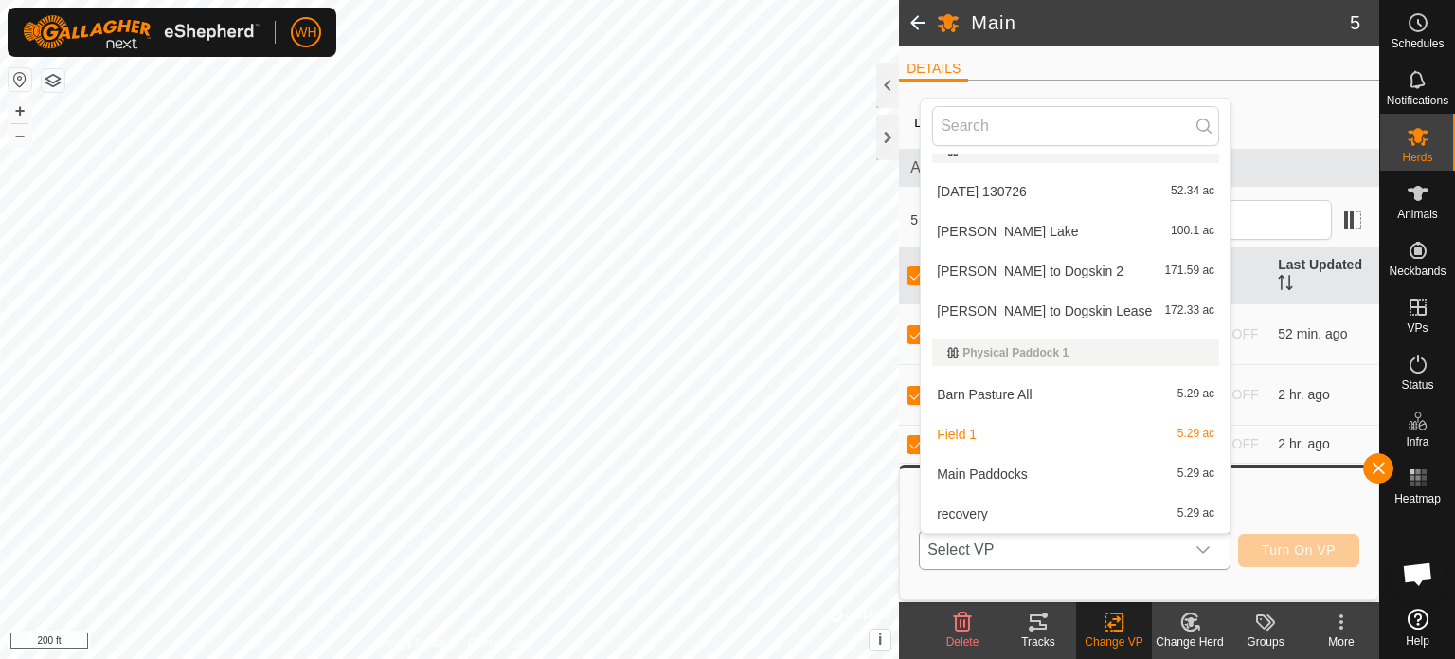
click at [1062, 516] on li "recovery 5.29 ac" at bounding box center [1076, 514] width 310 height 38
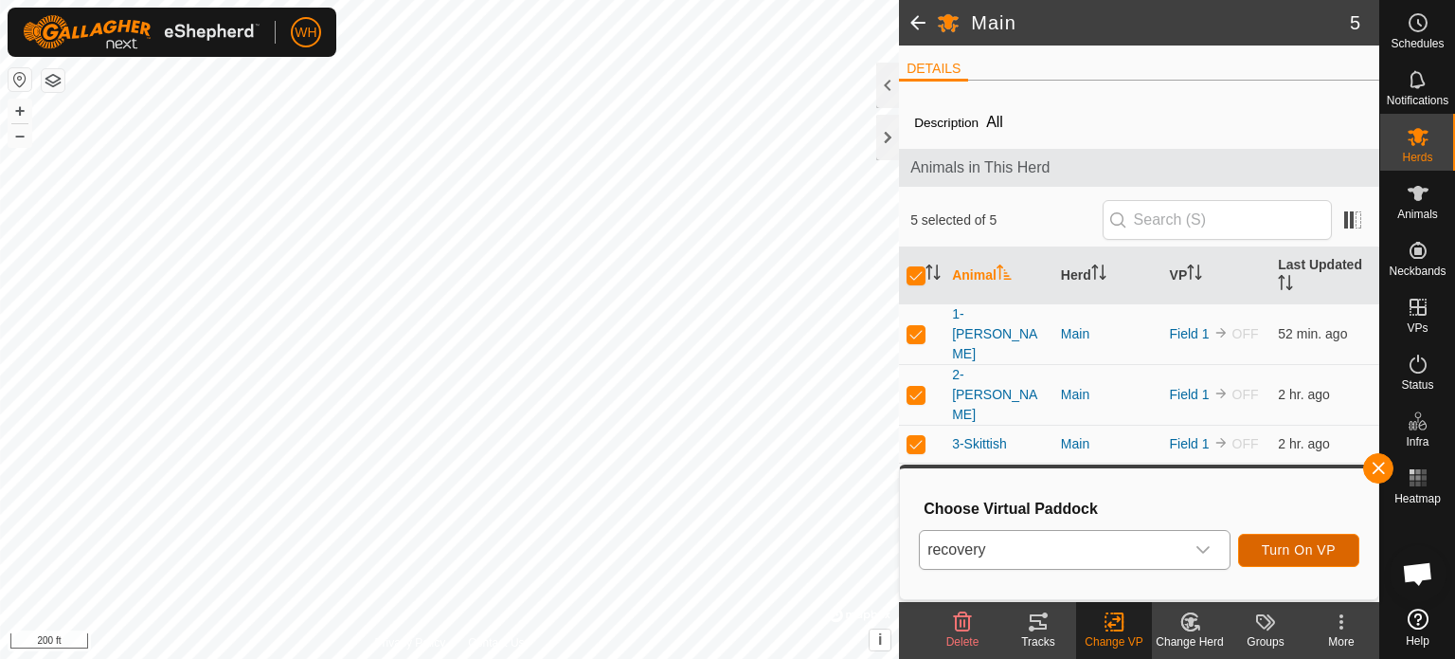
click at [1308, 551] on span "Turn On VP" at bounding box center [1299, 549] width 74 height 15
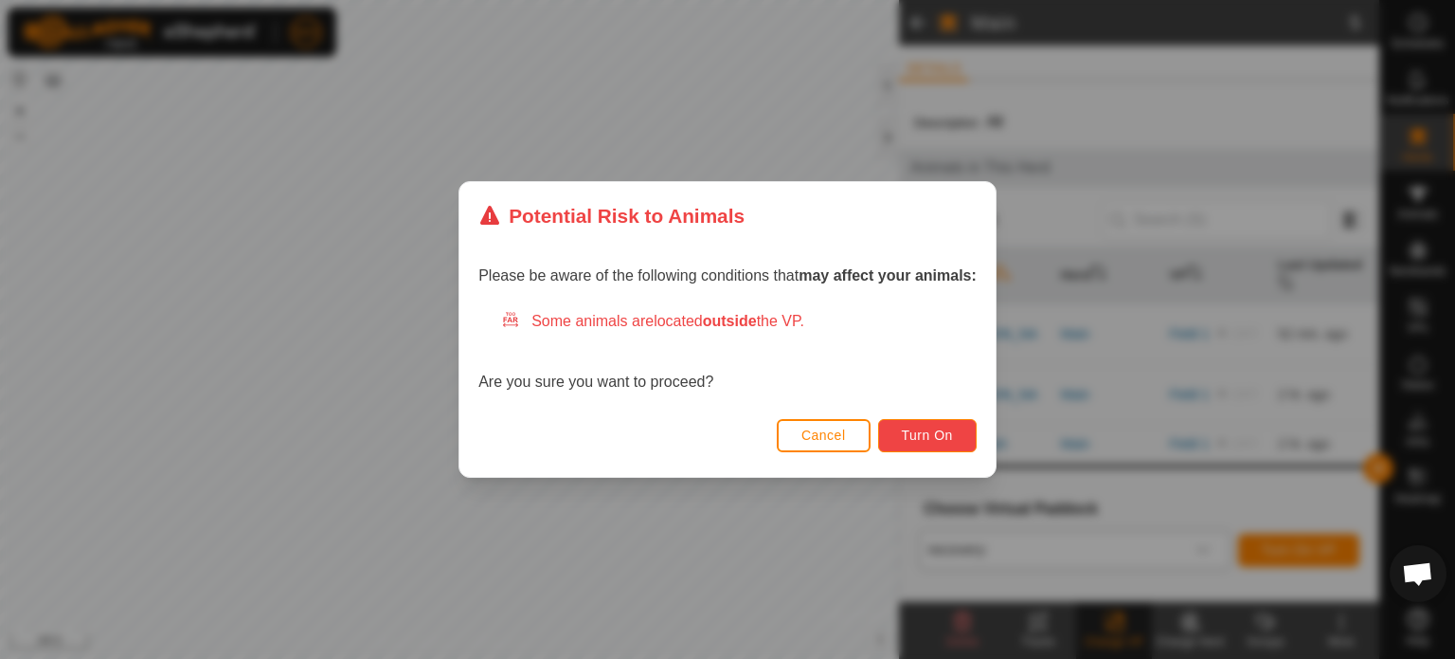
click at [938, 442] on span "Turn On" at bounding box center [927, 434] width 51 height 15
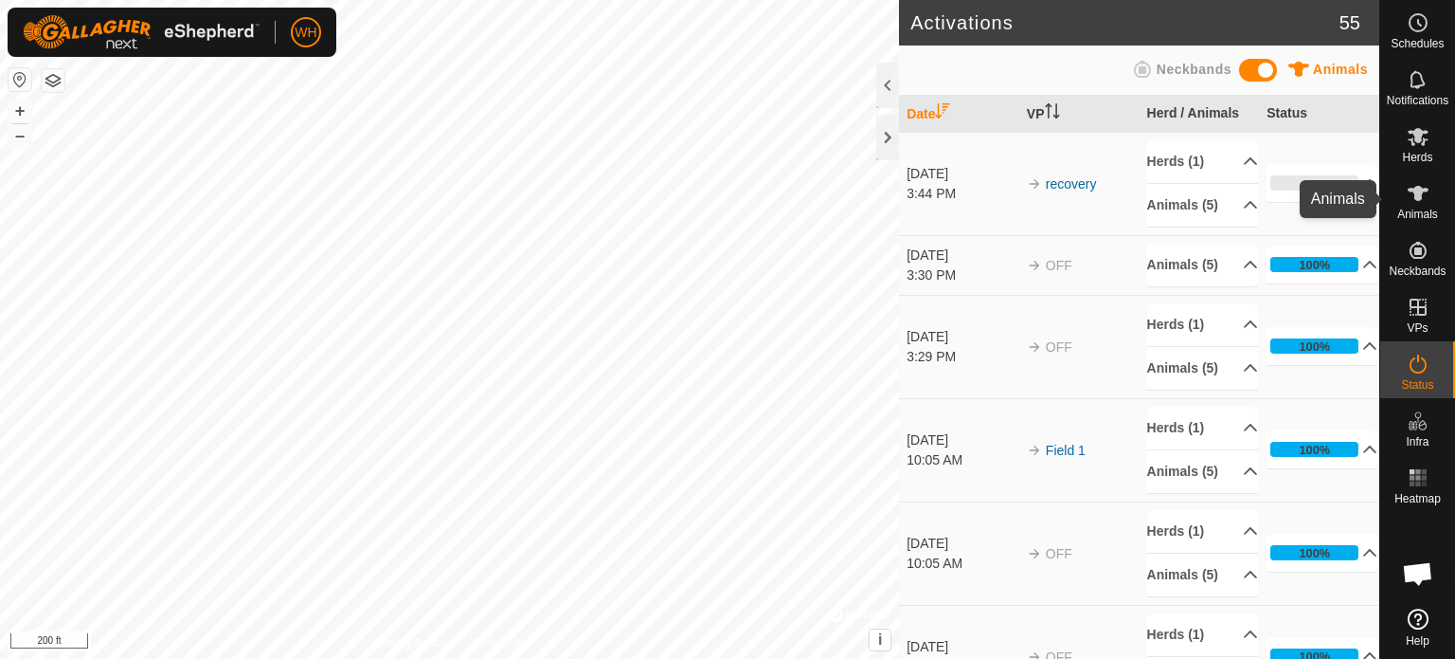
click at [1409, 195] on icon at bounding box center [1418, 193] width 23 height 23
